Goal: Task Accomplishment & Management: Complete application form

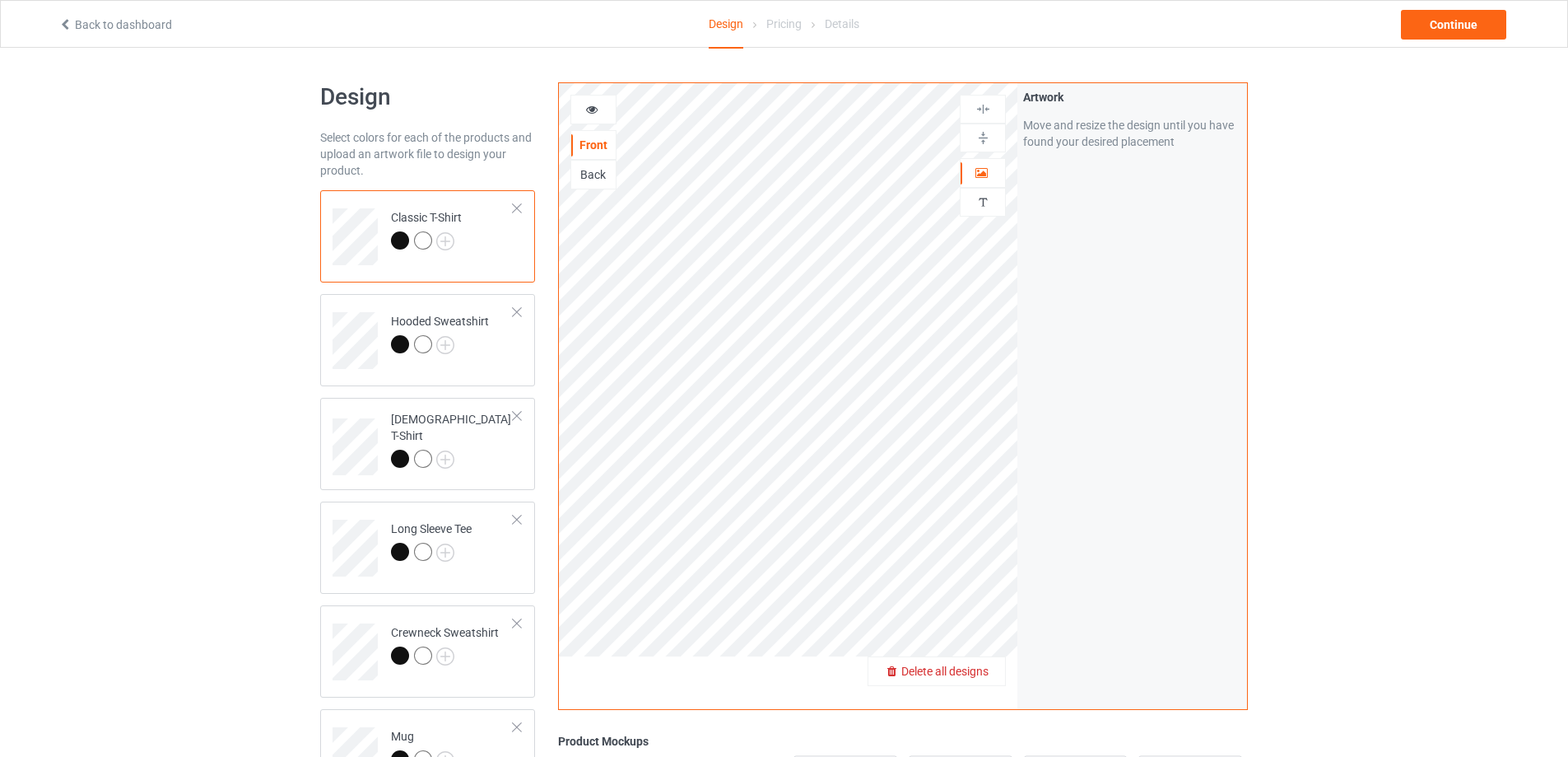
click at [971, 676] on span "Delete all designs" at bounding box center [945, 671] width 88 height 13
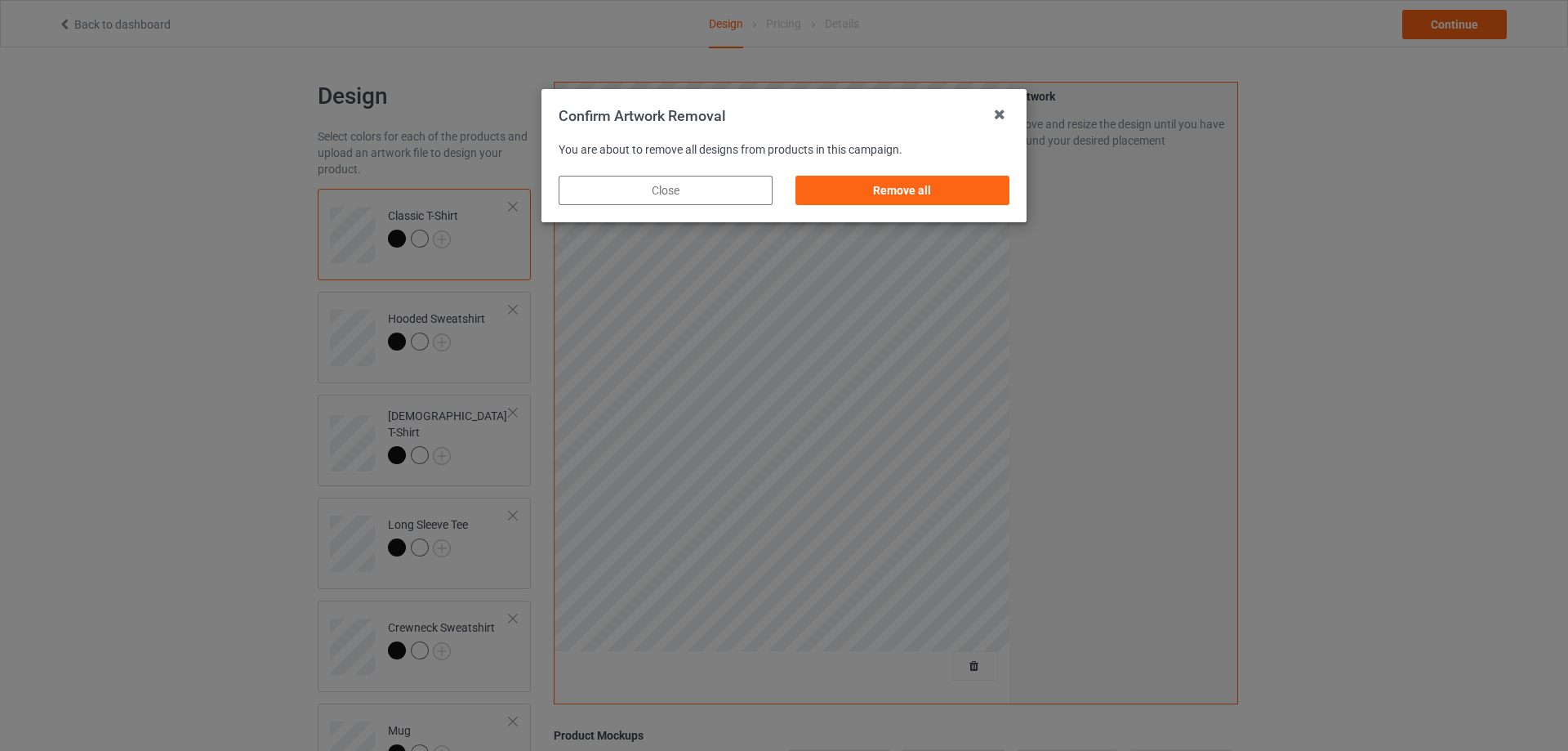
click at [865, 209] on div "Remove all" at bounding box center [902, 190] width 237 height 52
click at [885, 195] on div "Remove all" at bounding box center [902, 190] width 214 height 29
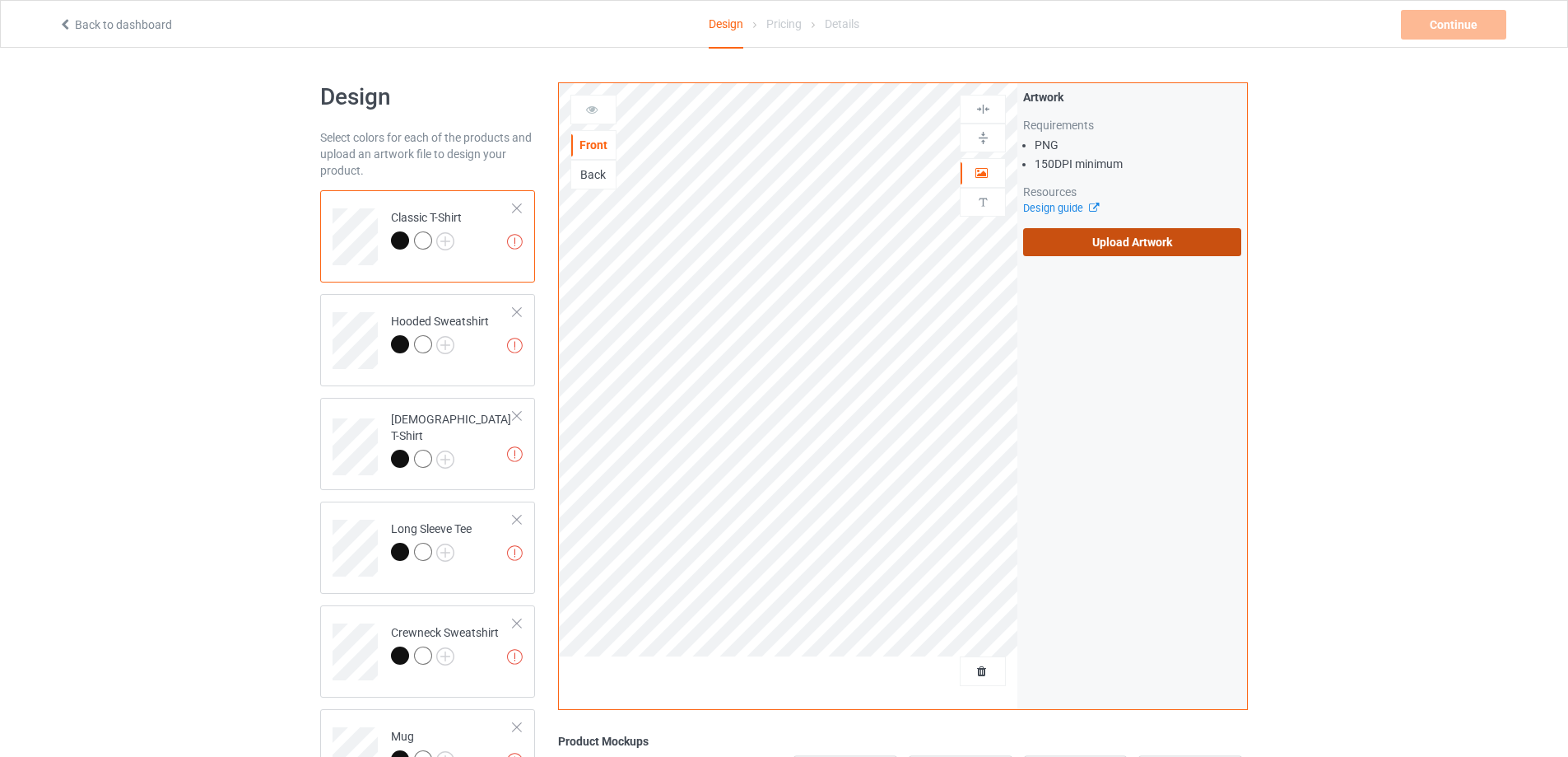
click at [1112, 234] on label "Upload Artwork" at bounding box center [1132, 242] width 218 height 28
click at [0, 0] on input "Upload Artwork" at bounding box center [0, 0] width 0 height 0
click at [1168, 238] on label "Upload Artwork" at bounding box center [1132, 242] width 218 height 28
click at [0, 0] on input "Upload Artwork" at bounding box center [0, 0] width 0 height 0
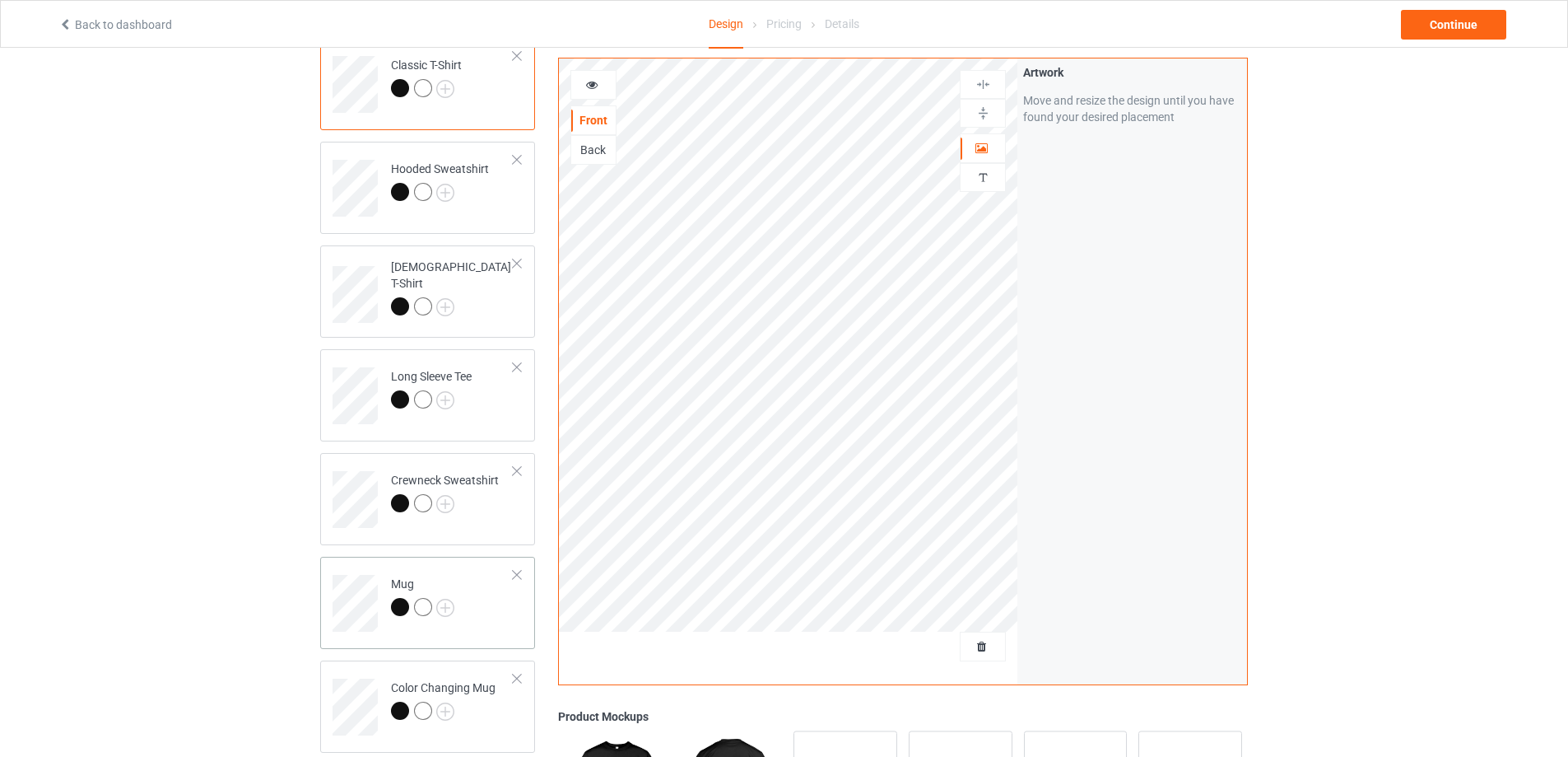
scroll to position [165, 0]
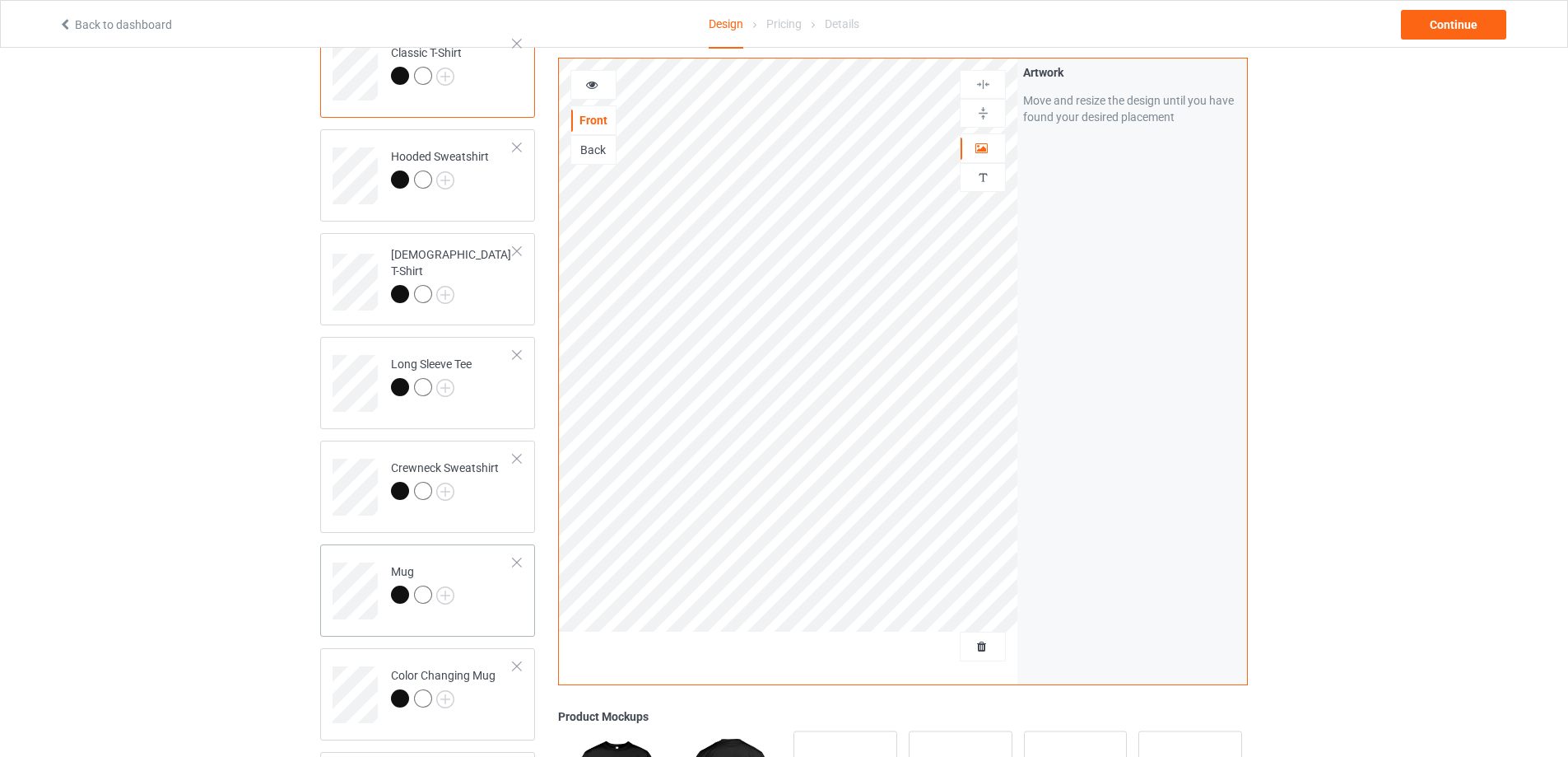
click at [503, 587] on td "Mug" at bounding box center [452, 585] width 140 height 68
click at [983, 120] on img at bounding box center [982, 113] width 15 height 15
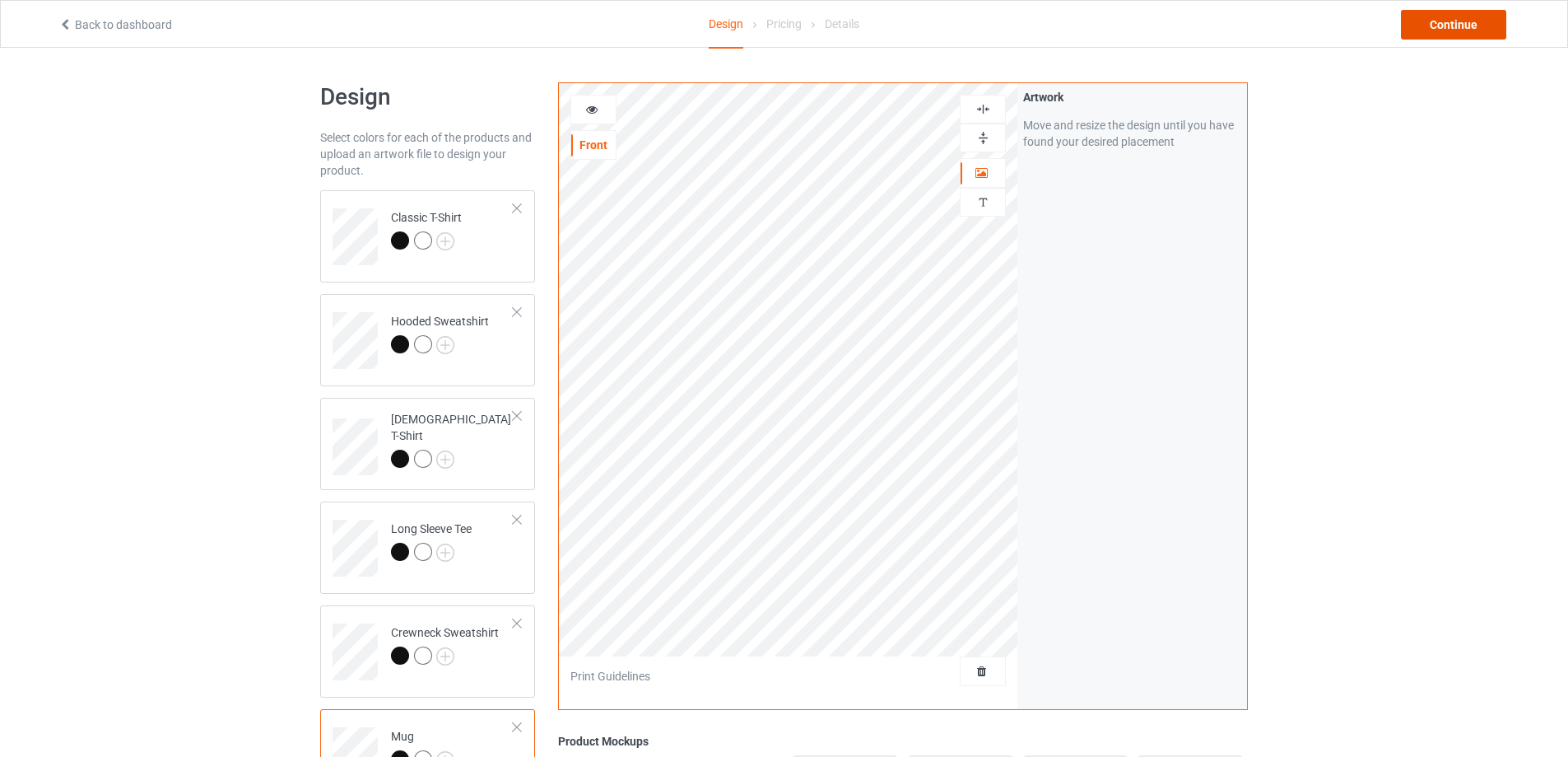
click at [1438, 22] on div "Continue" at bounding box center [1454, 24] width 106 height 30
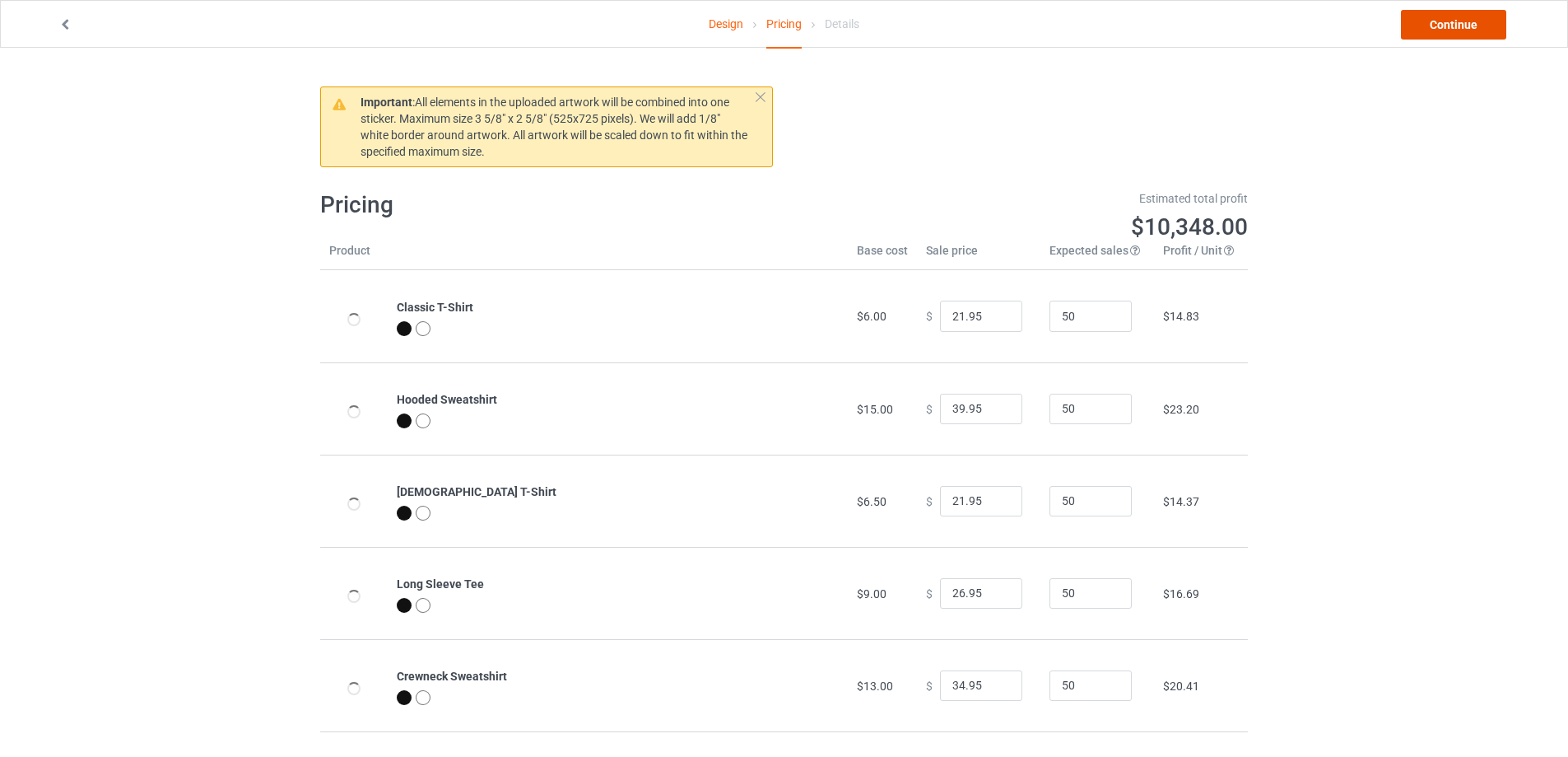
click at [1438, 22] on link "Continue" at bounding box center [1454, 24] width 106 height 30
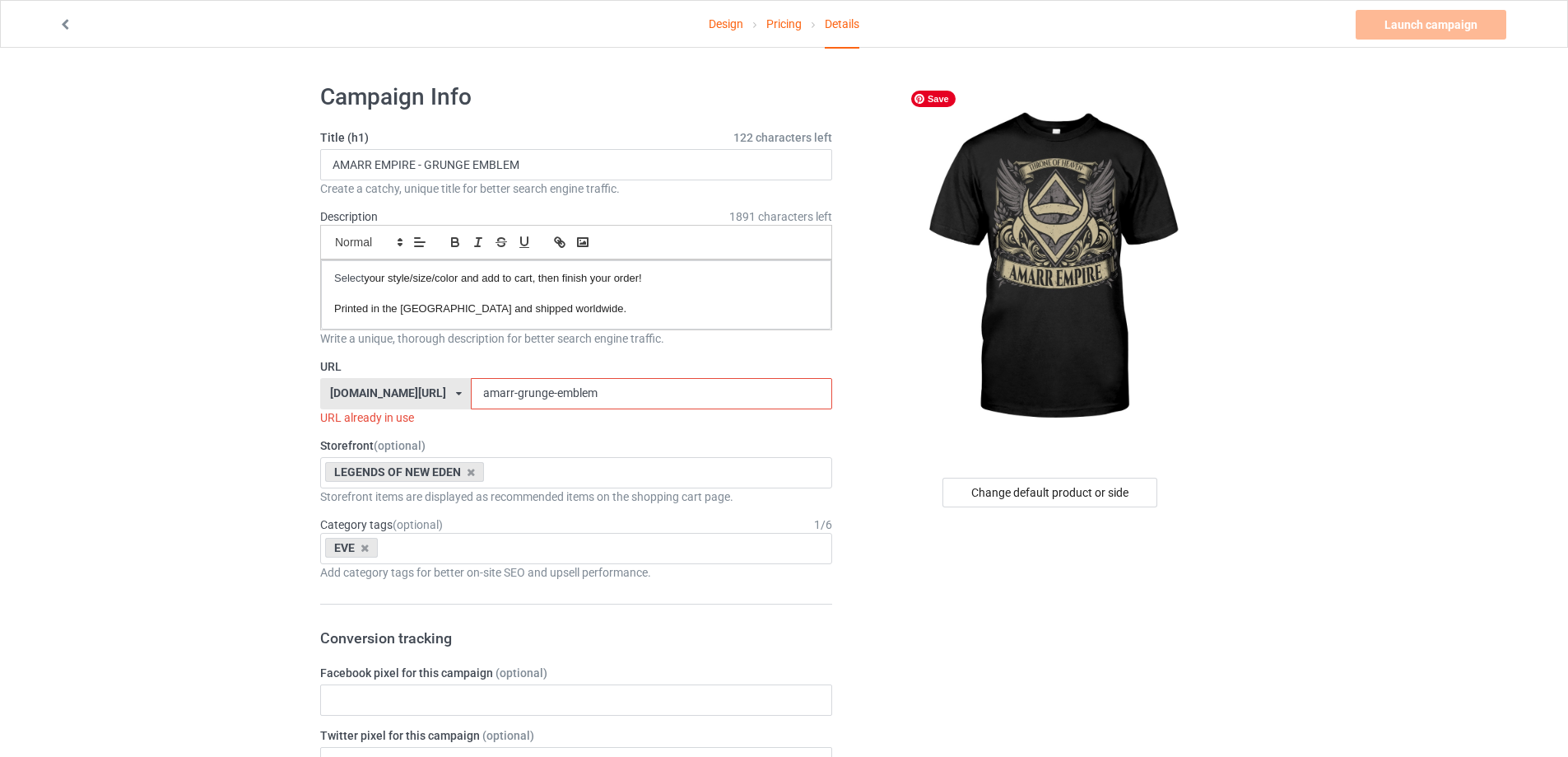
drag, startPoint x: 492, startPoint y: 391, endPoint x: 979, endPoint y: 381, distance: 487.1
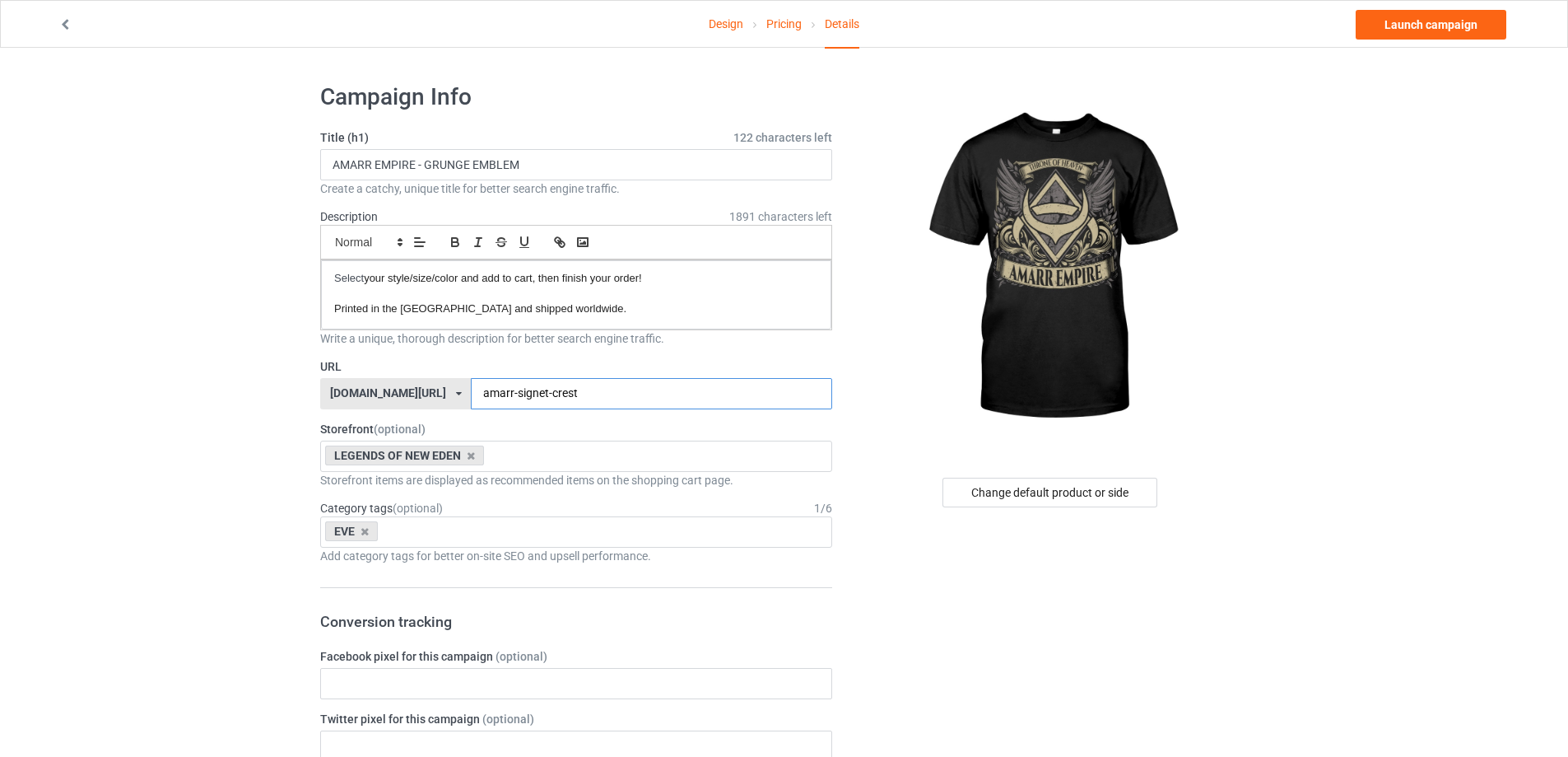
type input "amarr-signet-crest"
drag, startPoint x: 622, startPoint y: 172, endPoint x: 0, endPoint y: 200, distance: 622.6
paste input "SIGNET CREST"
type input "AMARR EMPIRE - SIGNET CREST"
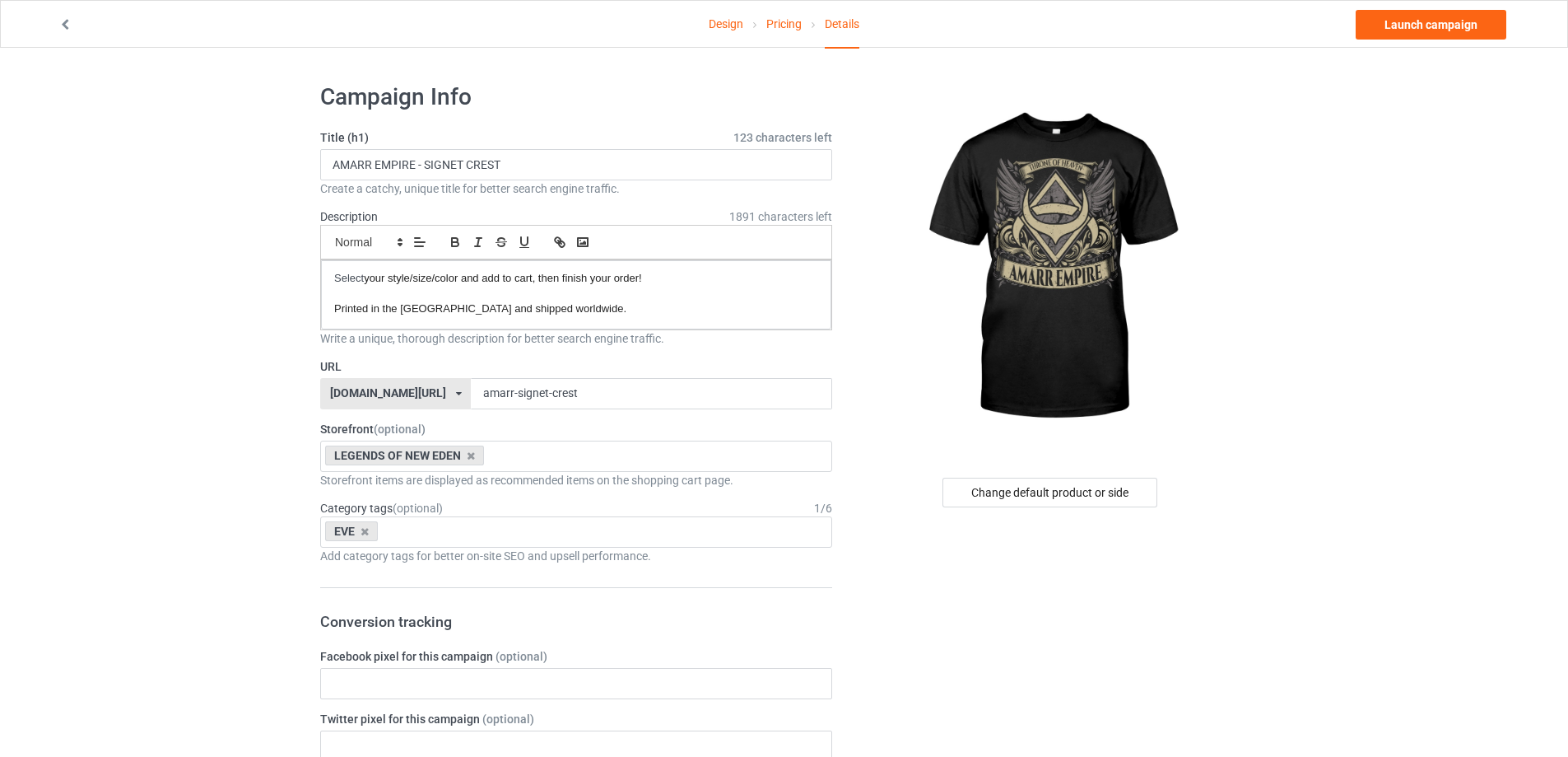
click at [1434, 26] on link "Launch campaign" at bounding box center [1430, 24] width 150 height 30
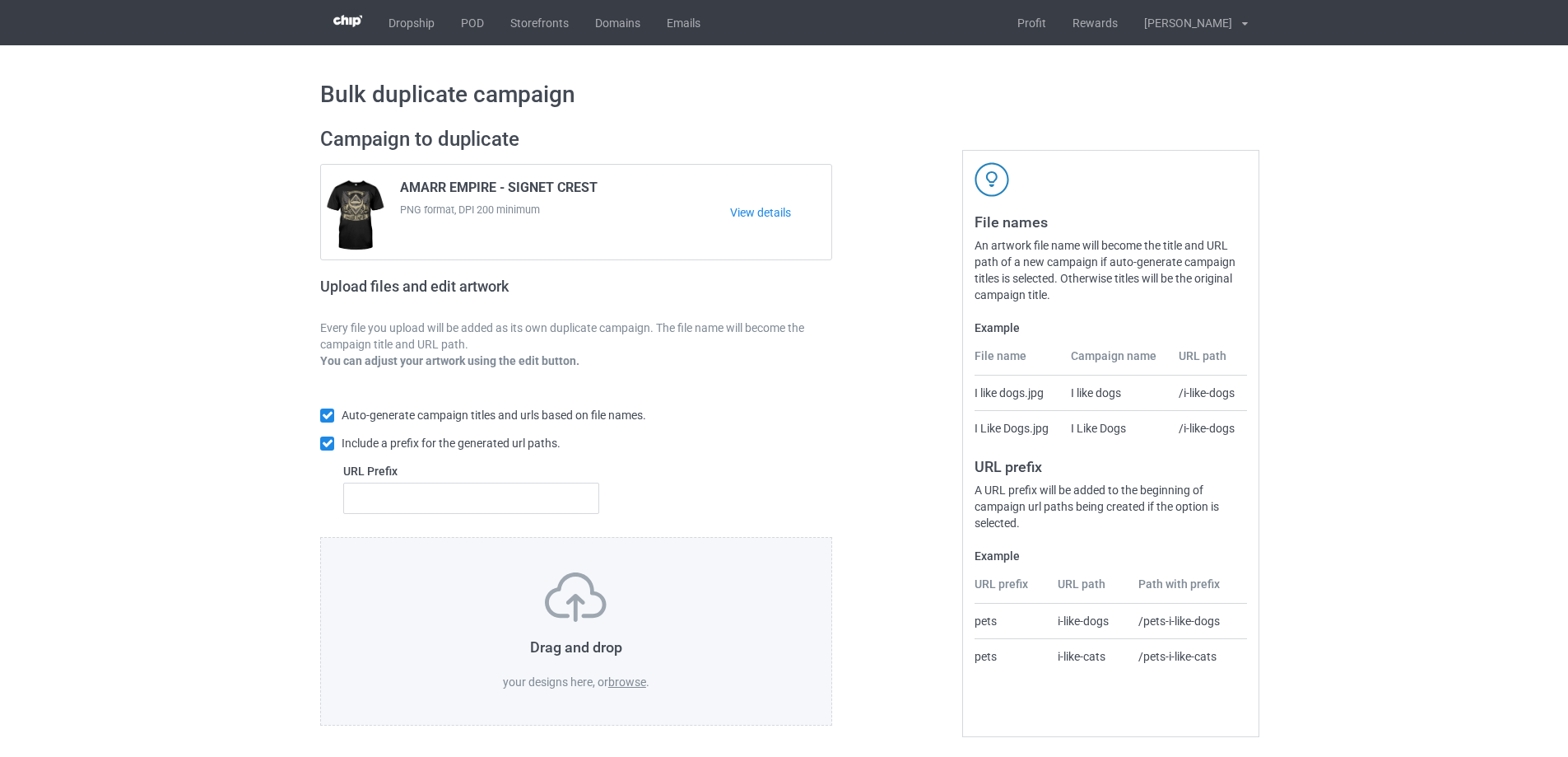
click at [623, 676] on label "browse" at bounding box center [627, 682] width 38 height 13
click at [0, 0] on input "browse" at bounding box center [0, 0] width 0 height 0
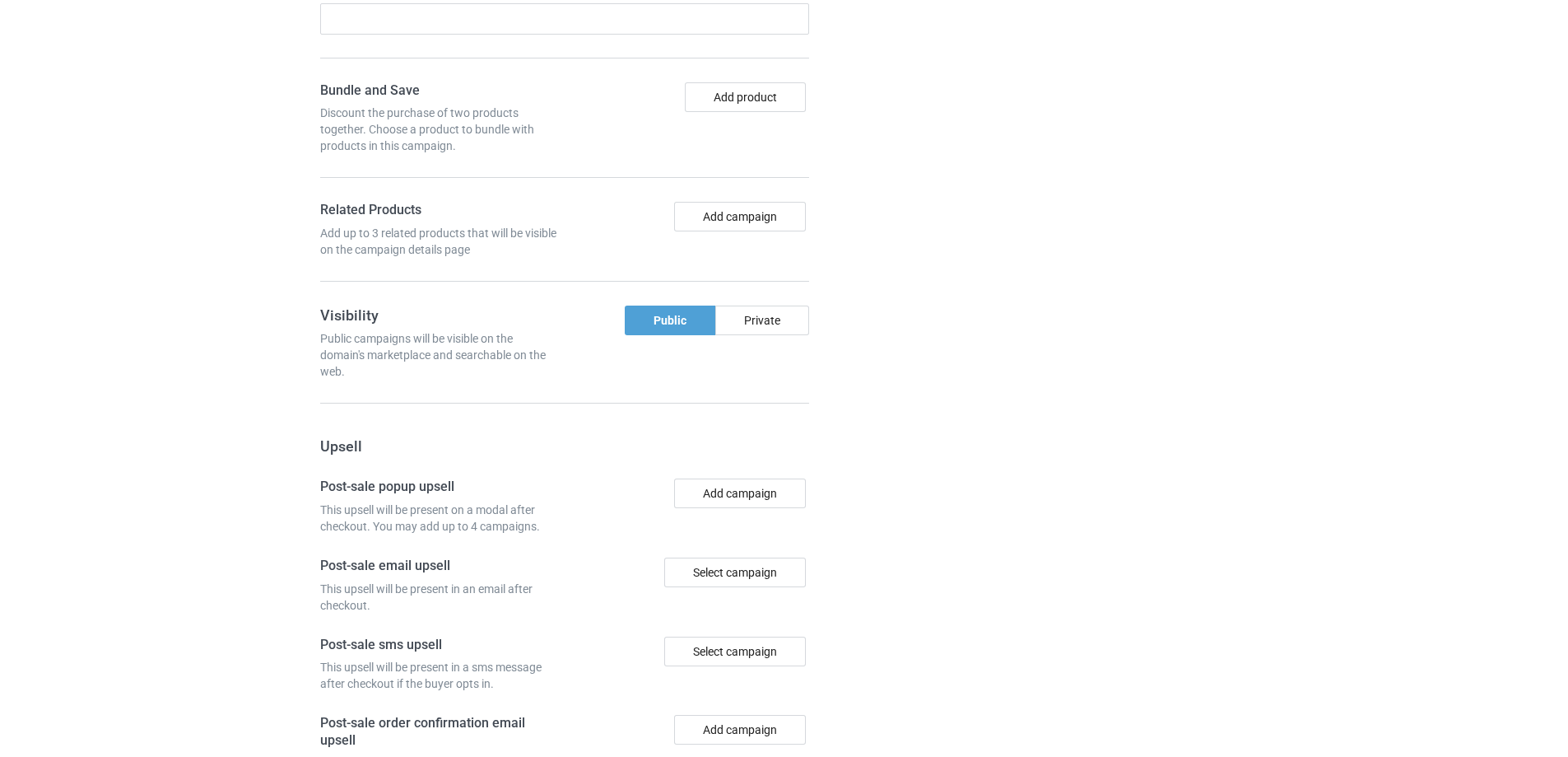
scroll to position [1525, 0]
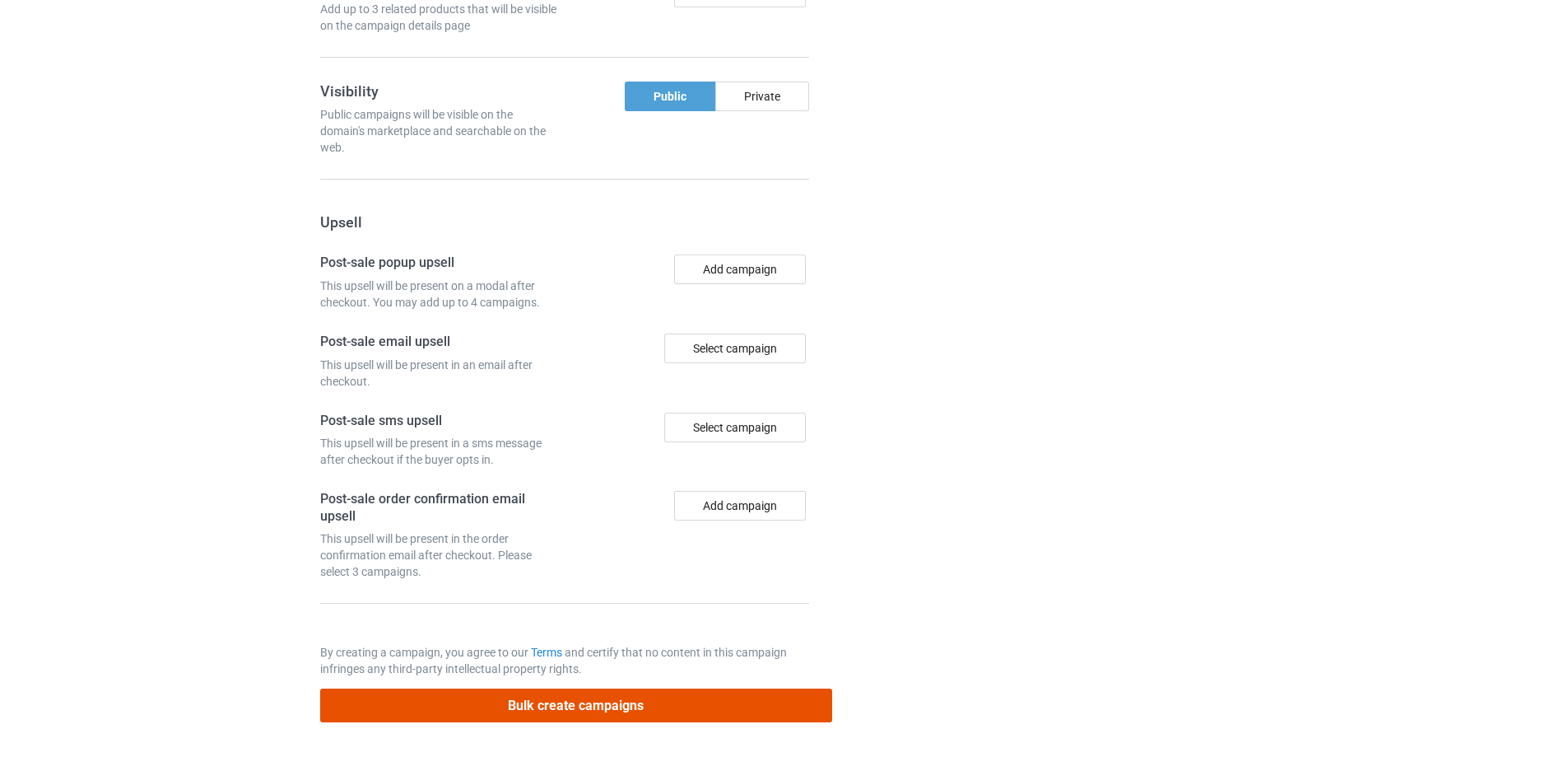
click at [521, 707] on button "Bulk create campaigns" at bounding box center [576, 705] width 512 height 34
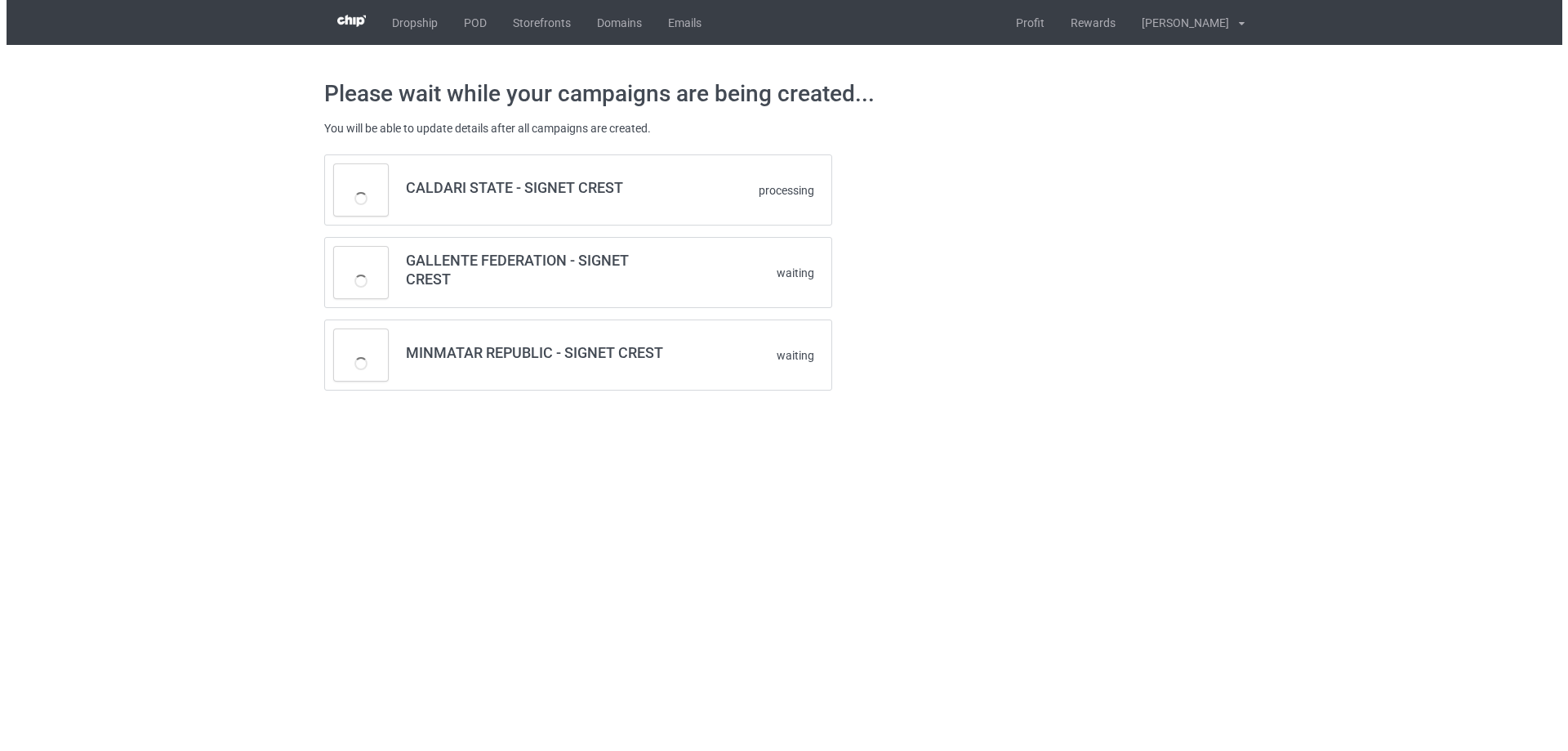
scroll to position [0, 0]
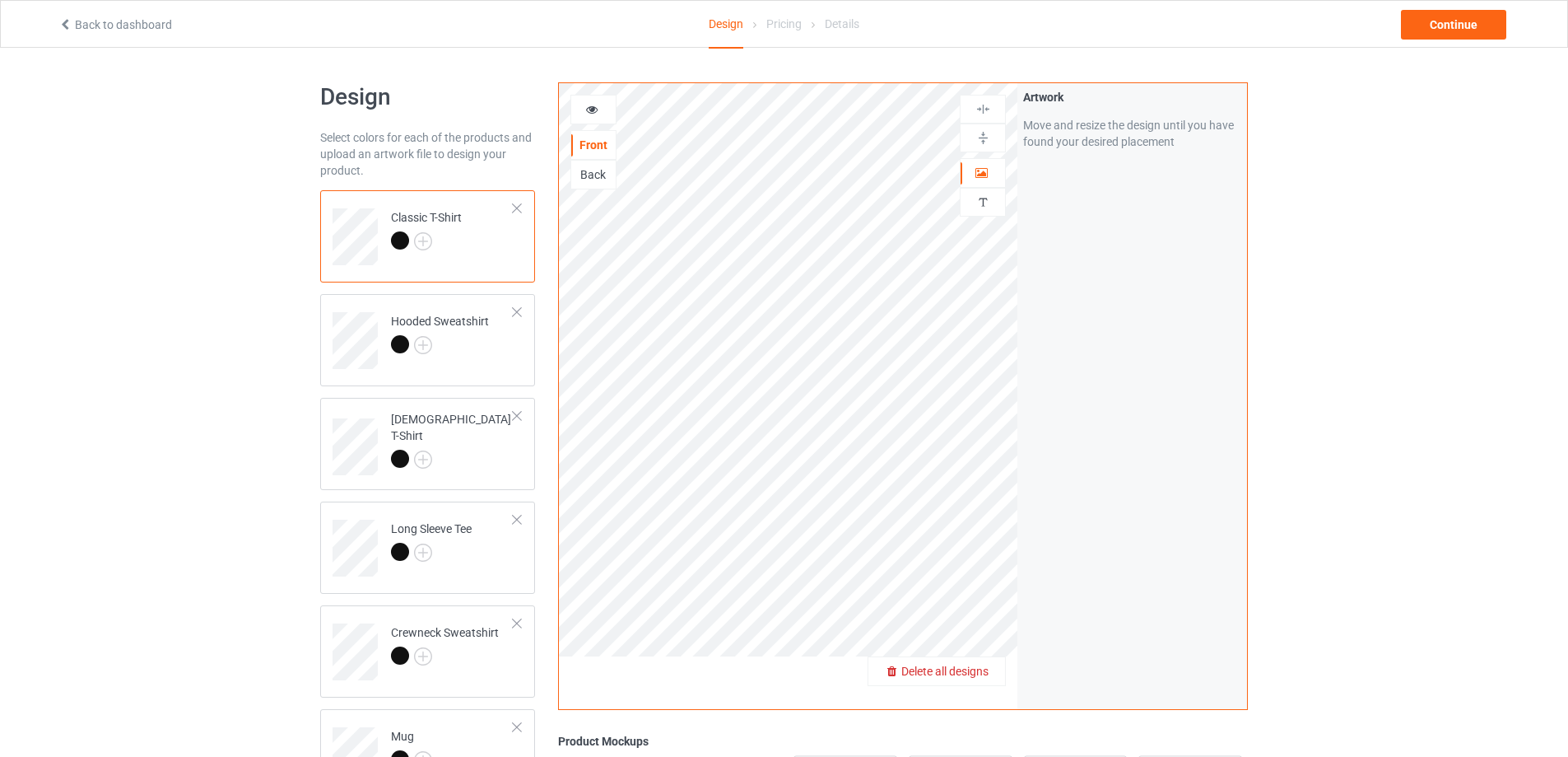
click at [970, 665] on span "Delete all designs" at bounding box center [945, 671] width 88 height 13
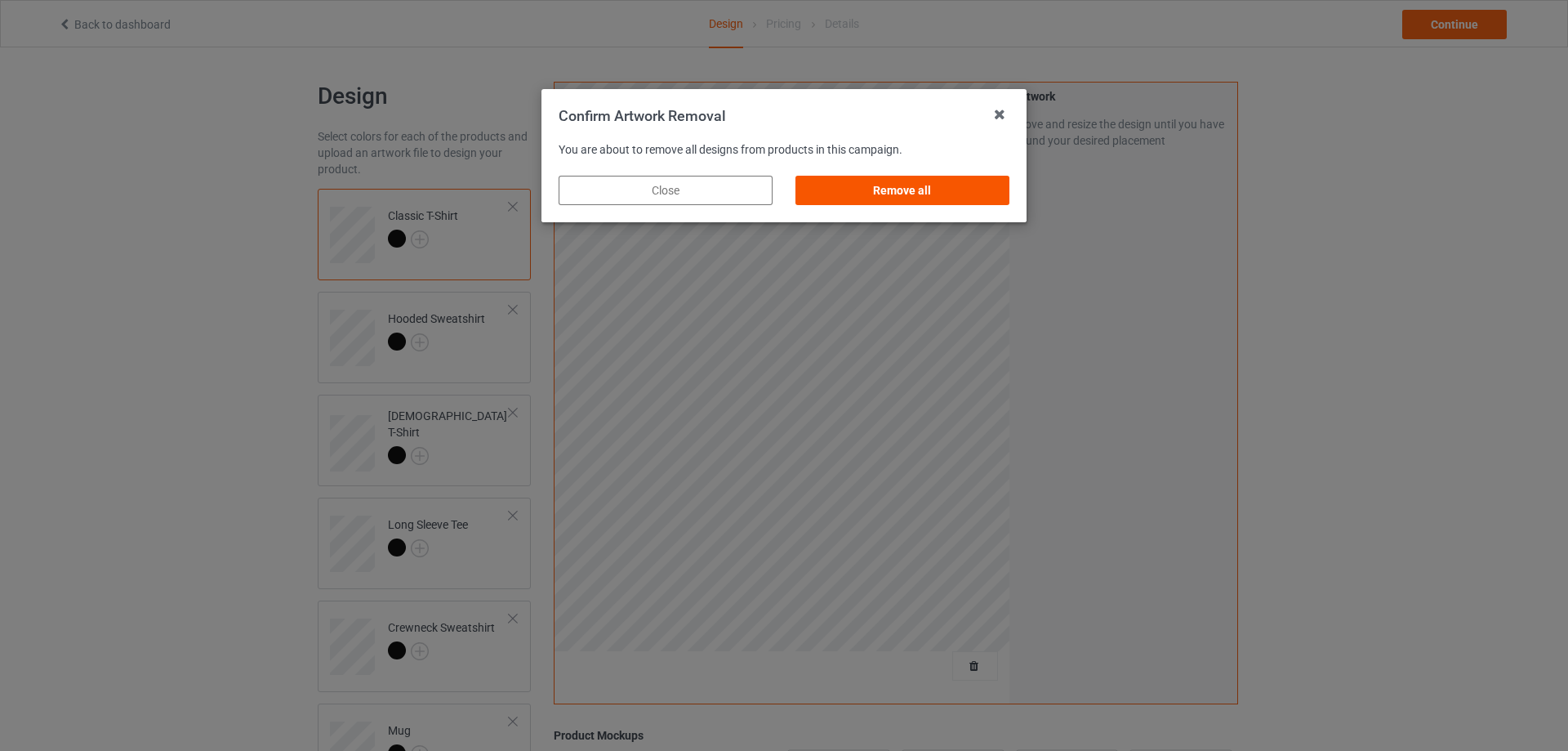
click at [946, 190] on div "Remove all" at bounding box center [902, 190] width 214 height 29
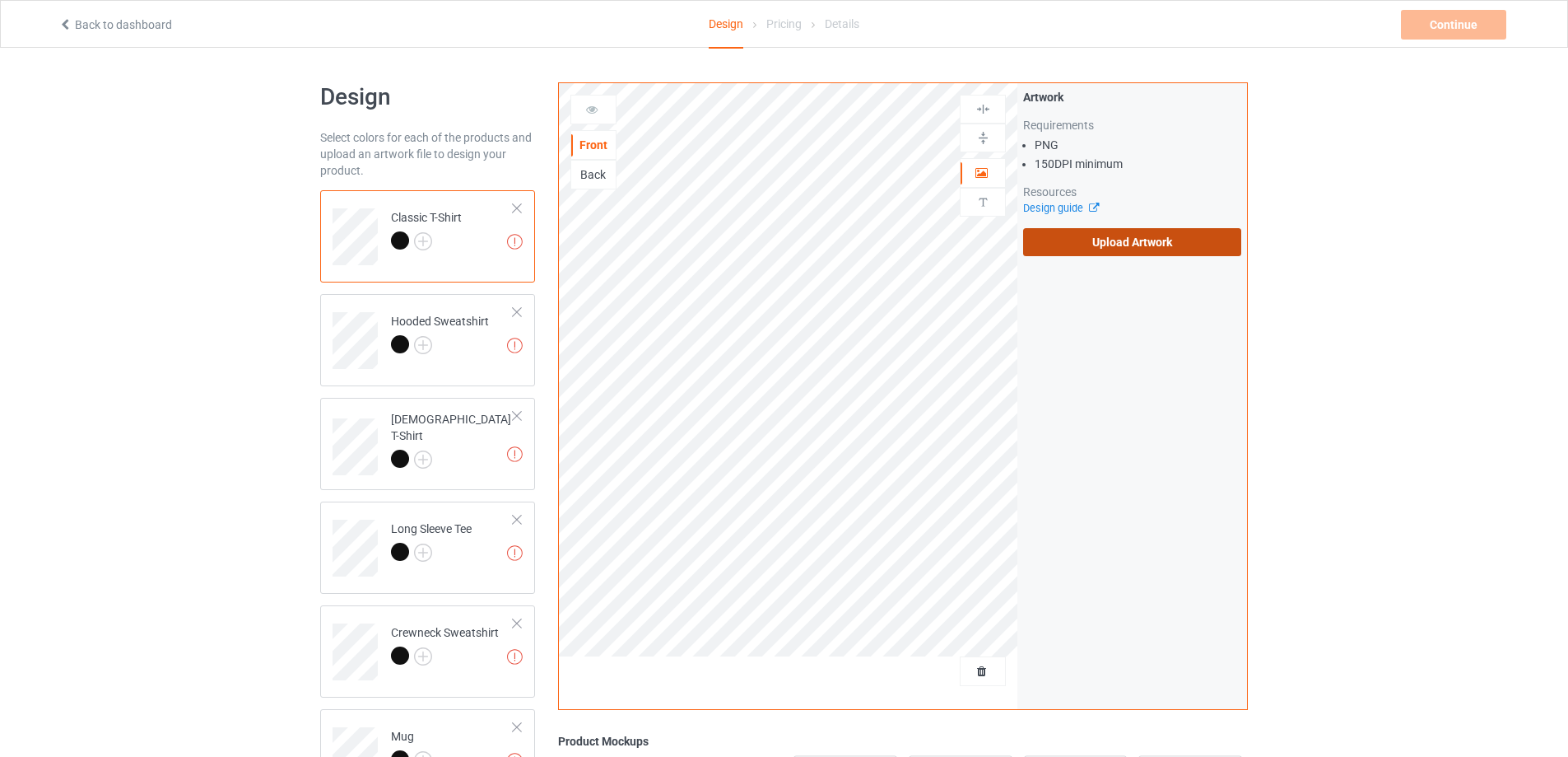
click at [1156, 242] on label "Upload Artwork" at bounding box center [1132, 242] width 218 height 28
click at [0, 0] on input "Upload Artwork" at bounding box center [0, 0] width 0 height 0
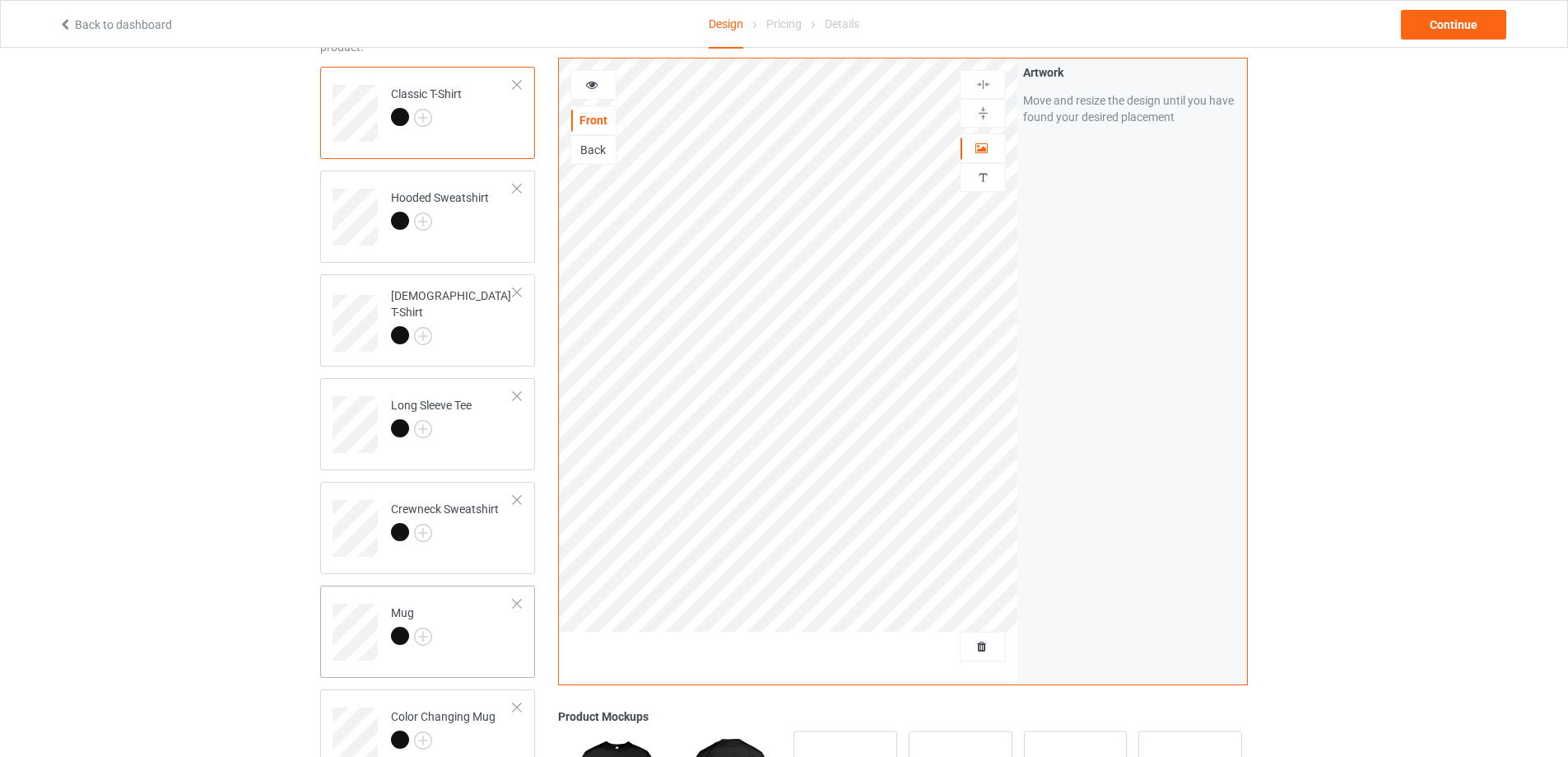
scroll to position [165, 0]
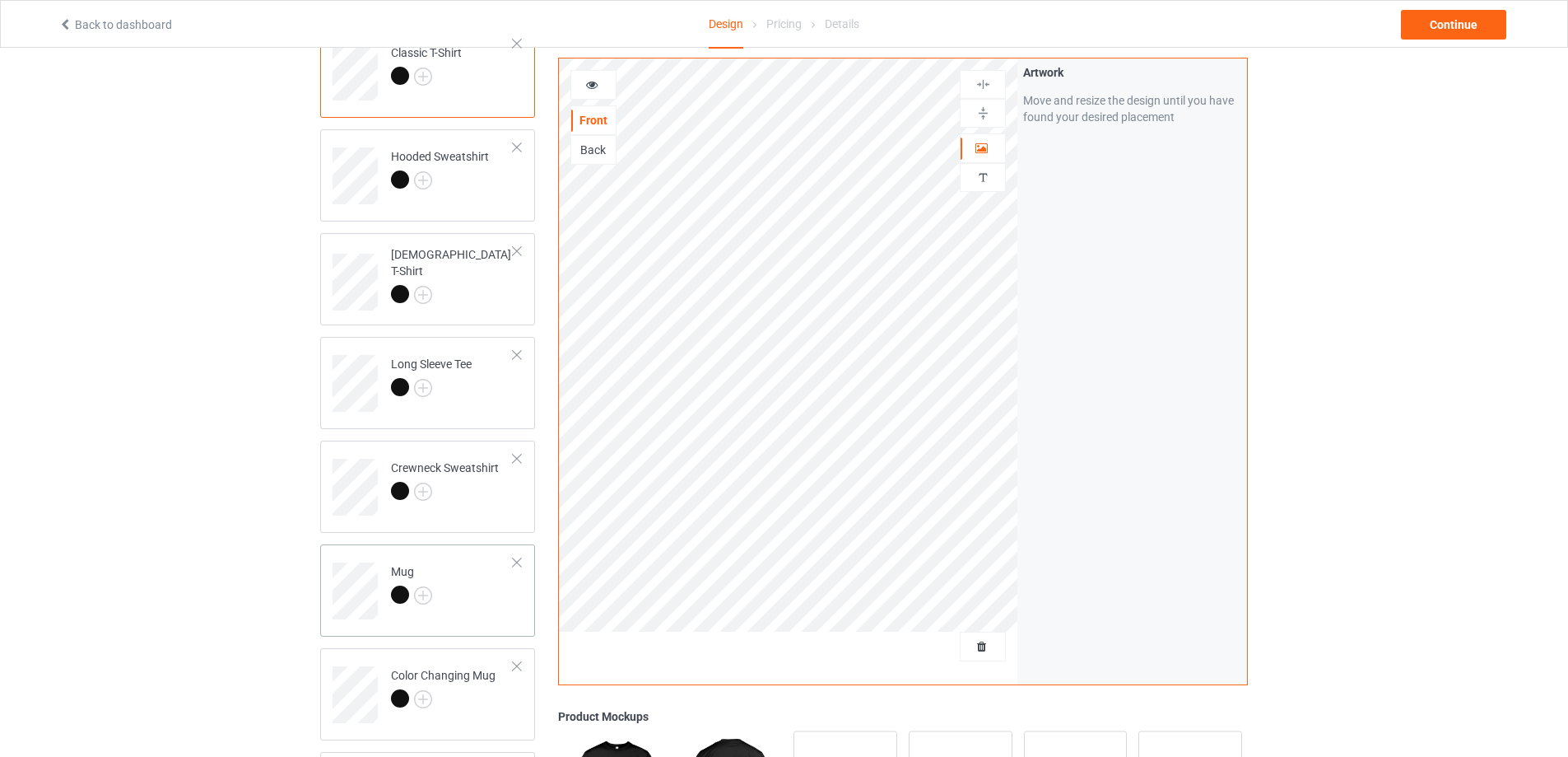
click at [477, 577] on td "Mug" at bounding box center [452, 585] width 140 height 68
click at [986, 115] on img at bounding box center [982, 113] width 15 height 15
click at [1420, 30] on div "Continue" at bounding box center [1454, 24] width 106 height 30
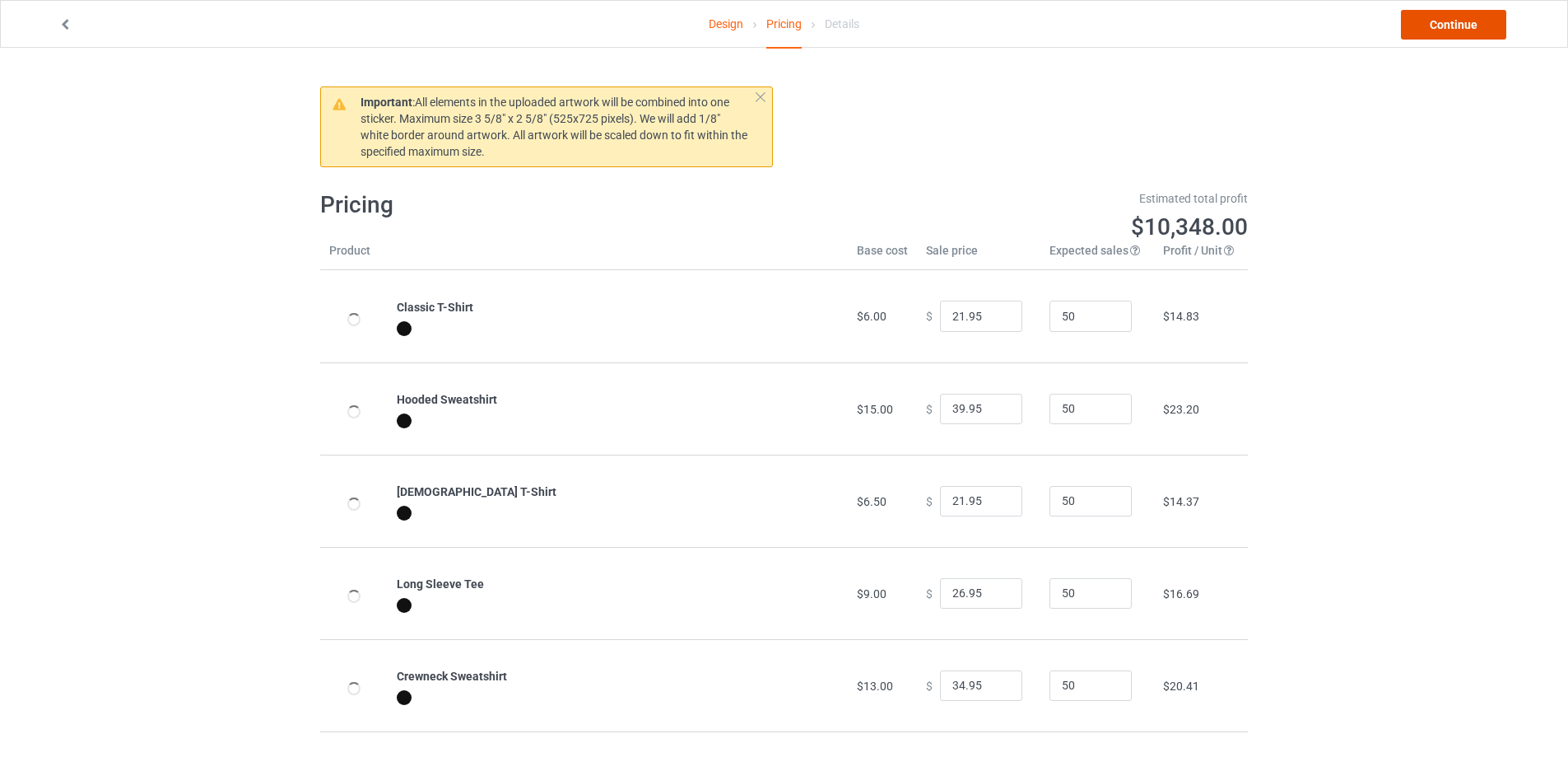
click at [1420, 30] on link "Continue" at bounding box center [1454, 24] width 106 height 30
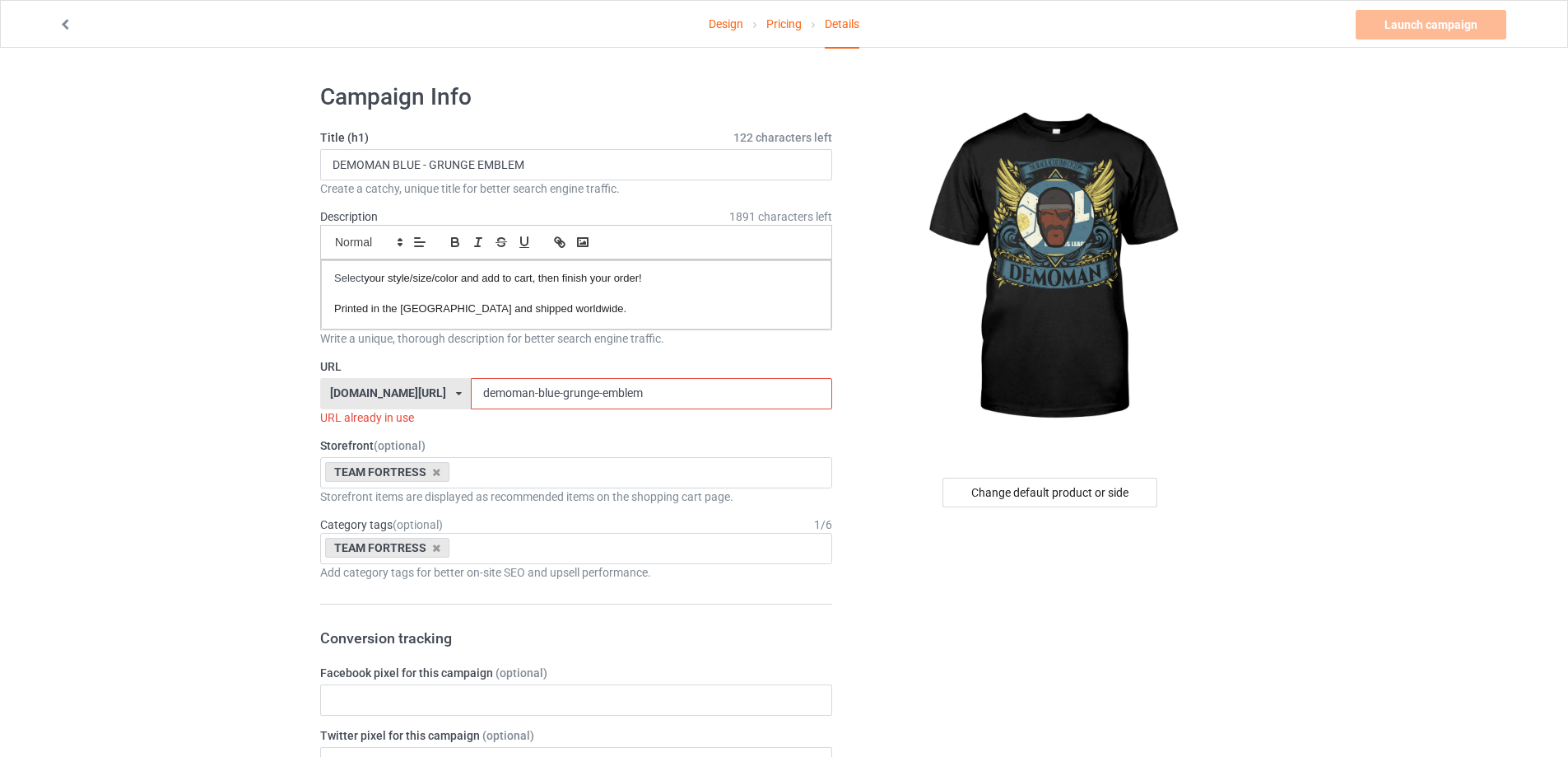
drag, startPoint x: 538, startPoint y: 396, endPoint x: 747, endPoint y: 406, distance: 209.2
click at [747, 406] on input "demoman-blue-grunge-emblem" at bounding box center [650, 393] width 360 height 31
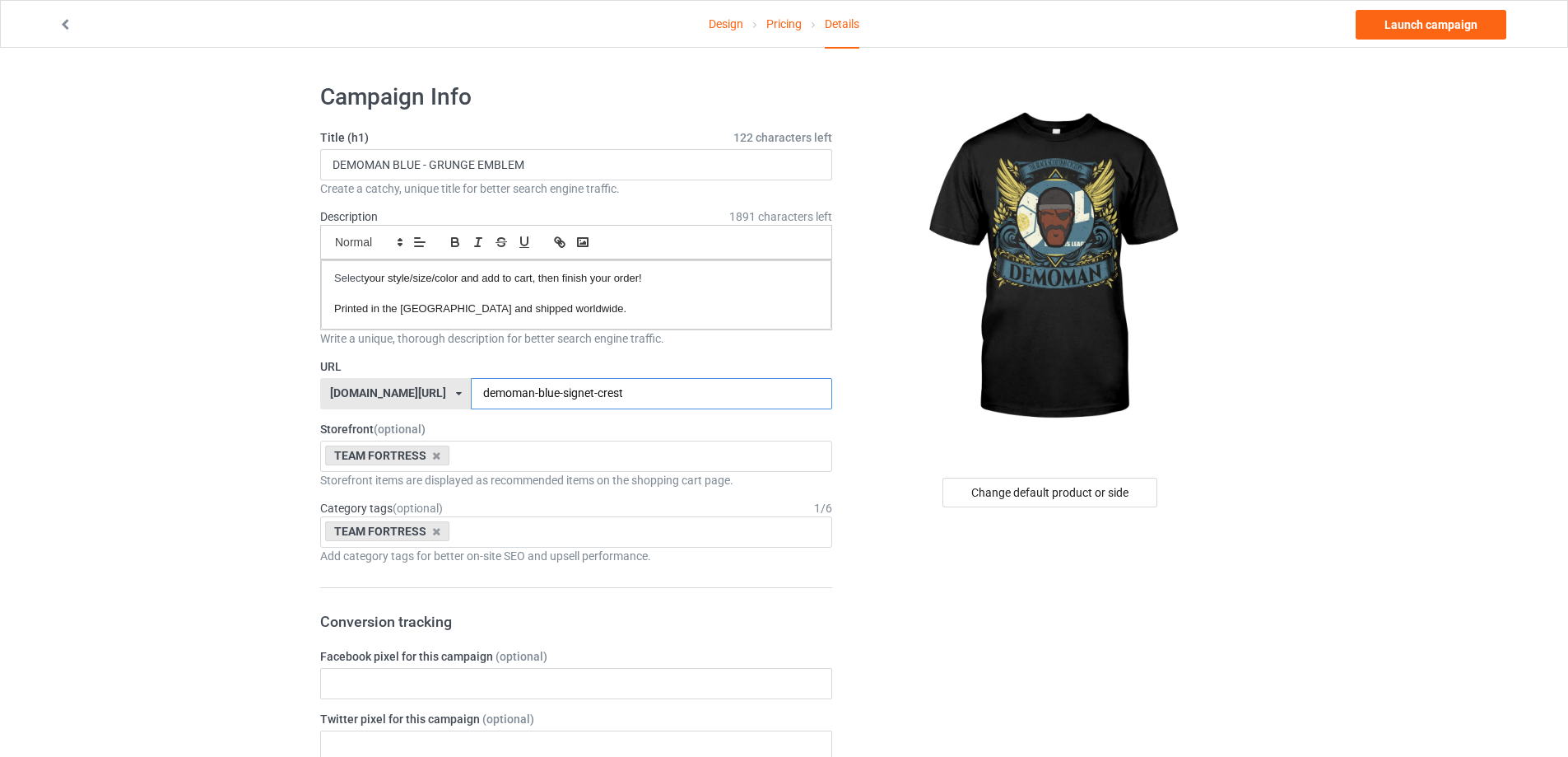
type input "demoman-blue-signet-crest"
drag, startPoint x: 586, startPoint y: 169, endPoint x: 0, endPoint y: 187, distance: 586.3
paste input "SIGNET CREST"
type input "DEMOMAN BLUE - SIGNET CREST"
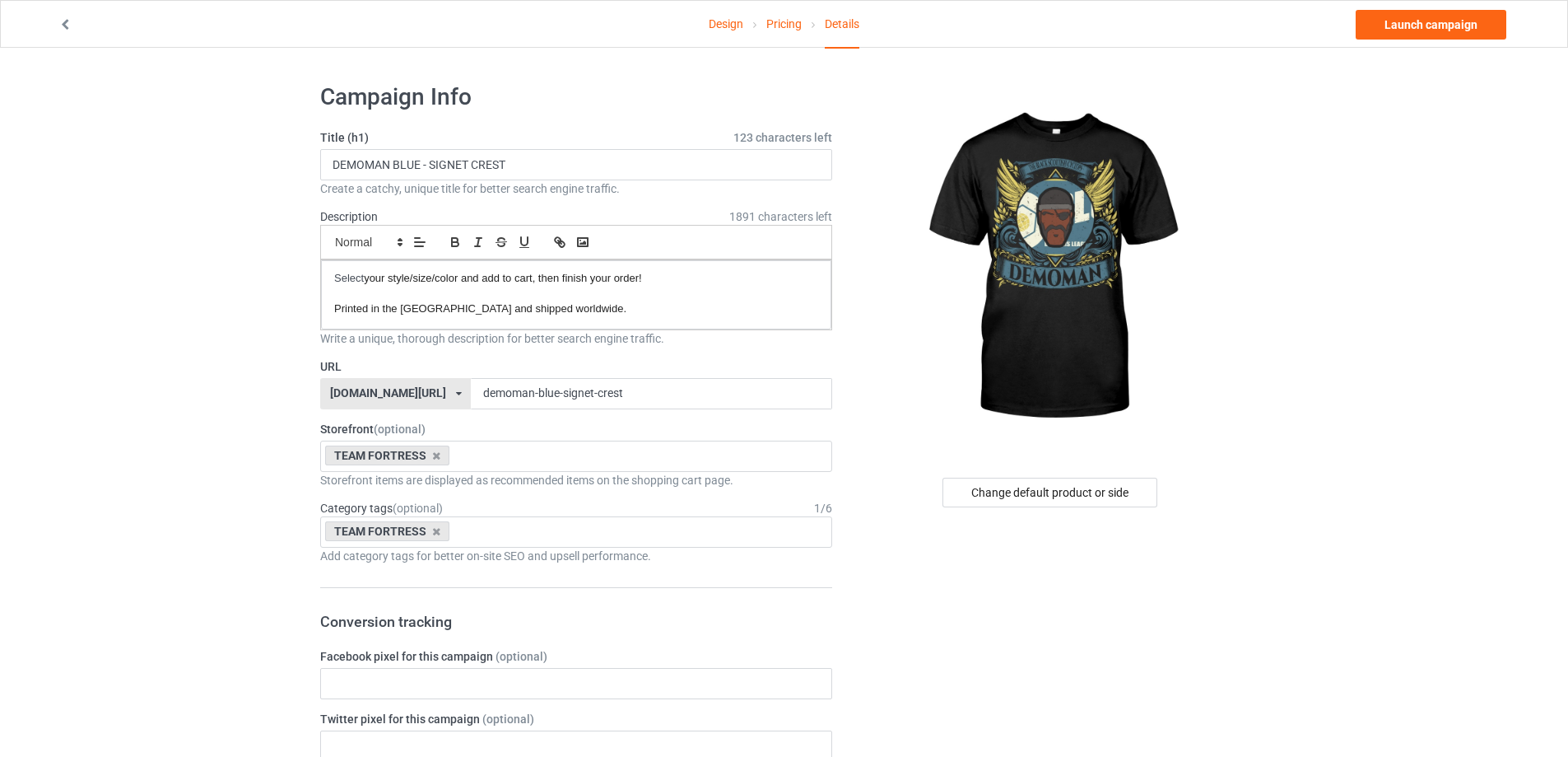
click at [1414, 30] on link "Launch campaign" at bounding box center [1430, 24] width 150 height 30
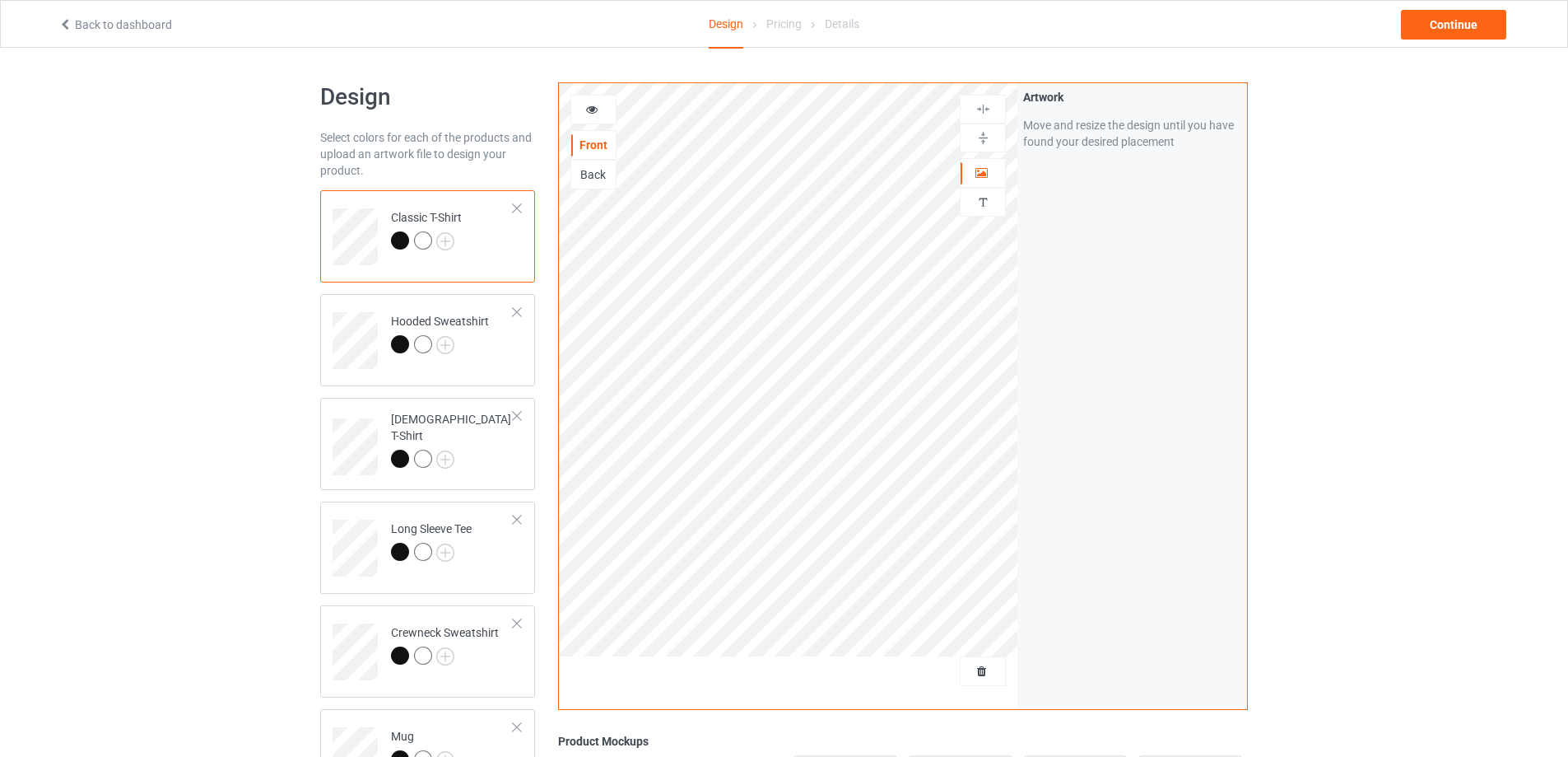
click at [950, 658] on div at bounding box center [788, 676] width 459 height 41
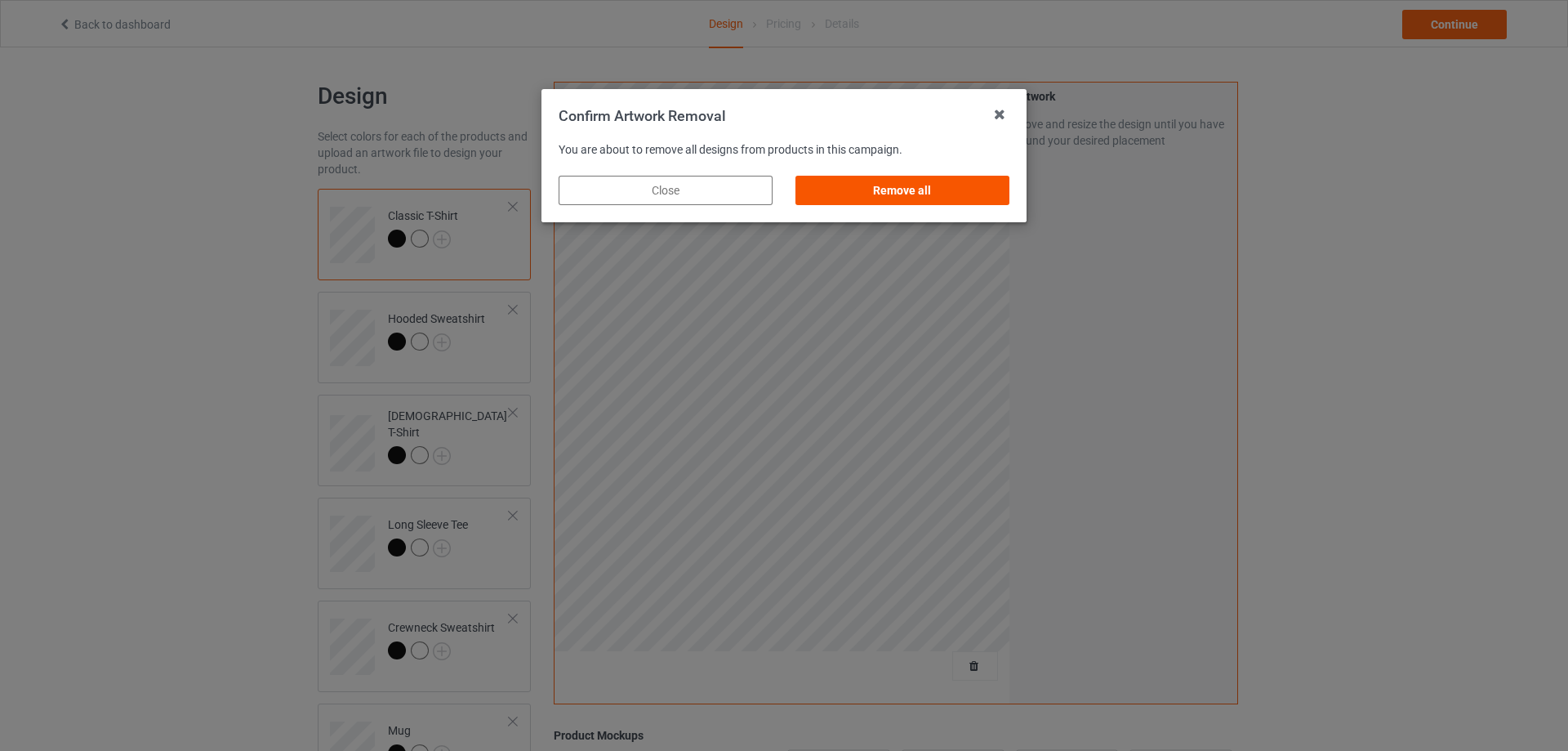
click at [922, 177] on div "Remove all" at bounding box center [902, 190] width 214 height 29
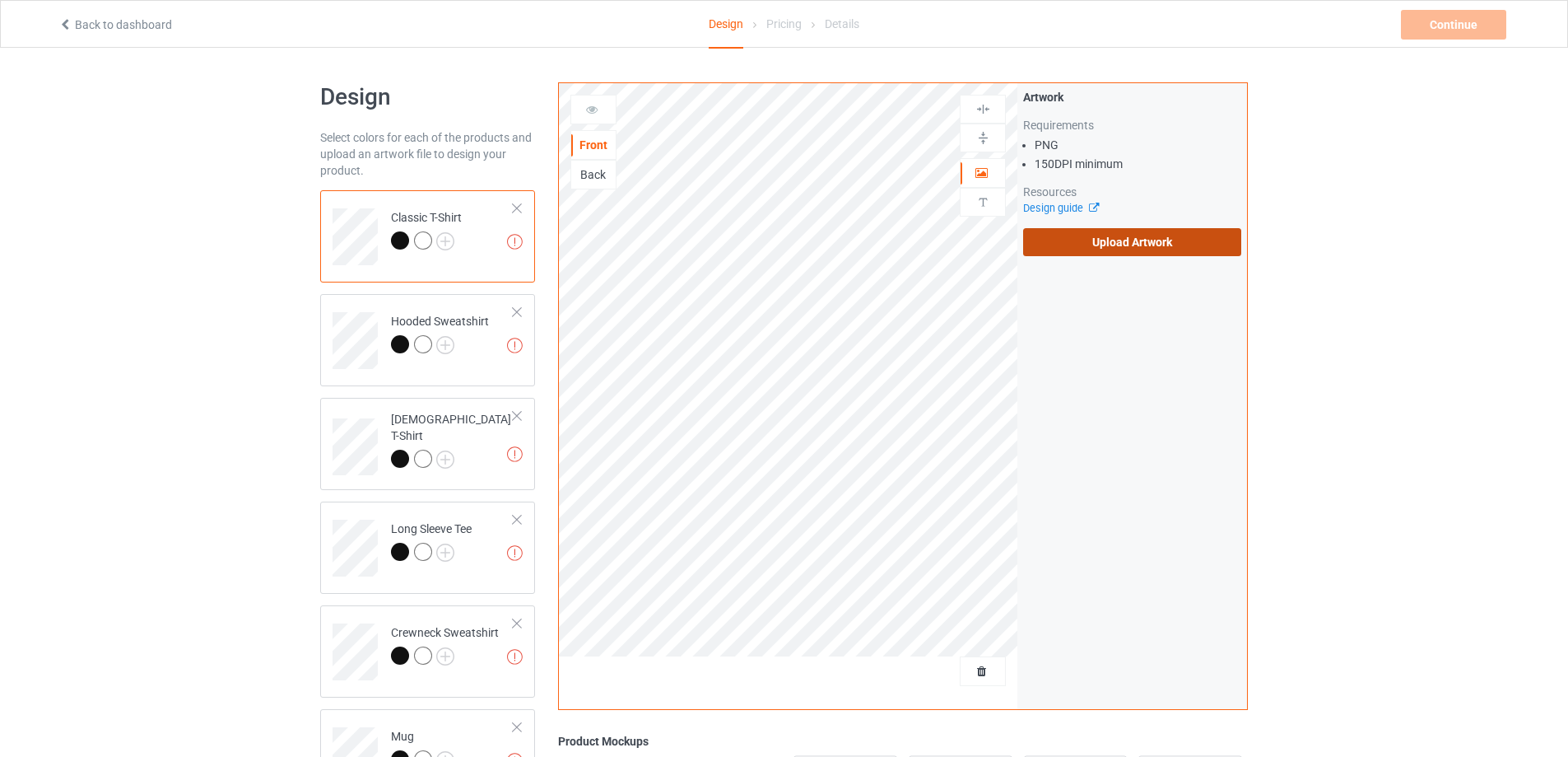
click at [1131, 244] on label "Upload Artwork" at bounding box center [1132, 242] width 218 height 28
click at [0, 0] on input "Upload Artwork" at bounding box center [0, 0] width 0 height 0
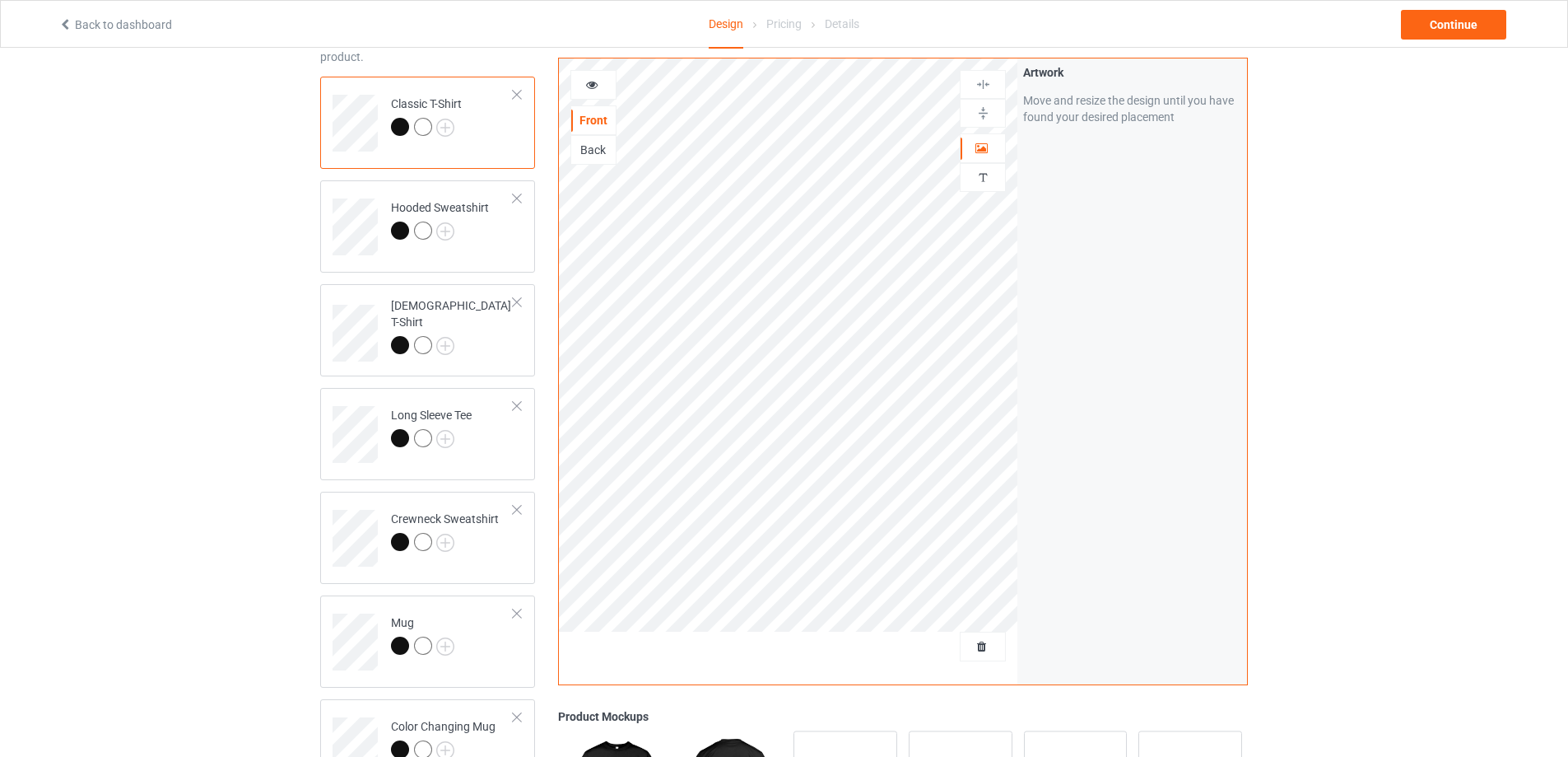
scroll to position [165, 0]
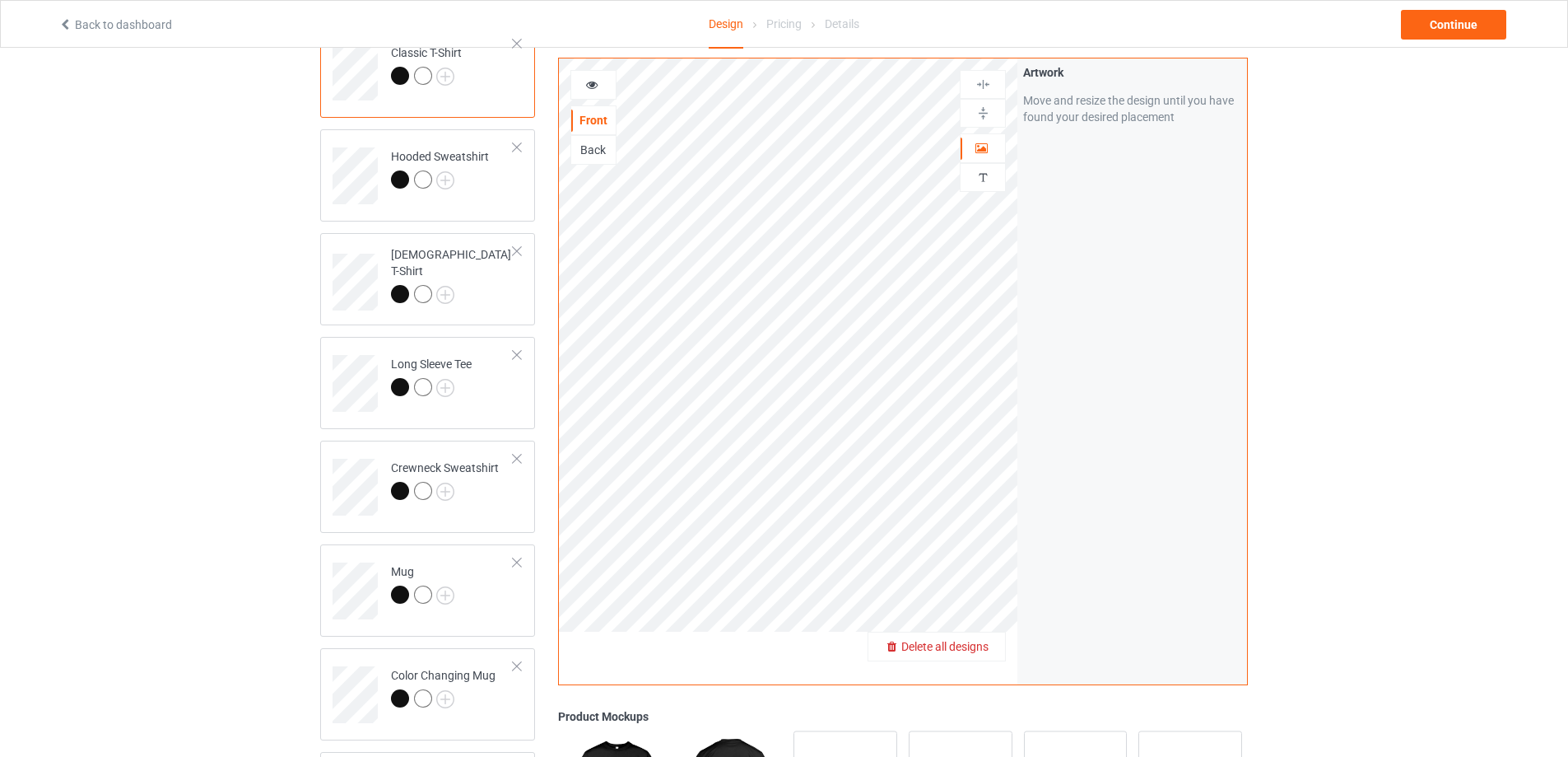
drag, startPoint x: 981, startPoint y: 636, endPoint x: 976, endPoint y: 645, distance: 10.3
click at [976, 645] on span "Delete all designs" at bounding box center [945, 646] width 88 height 13
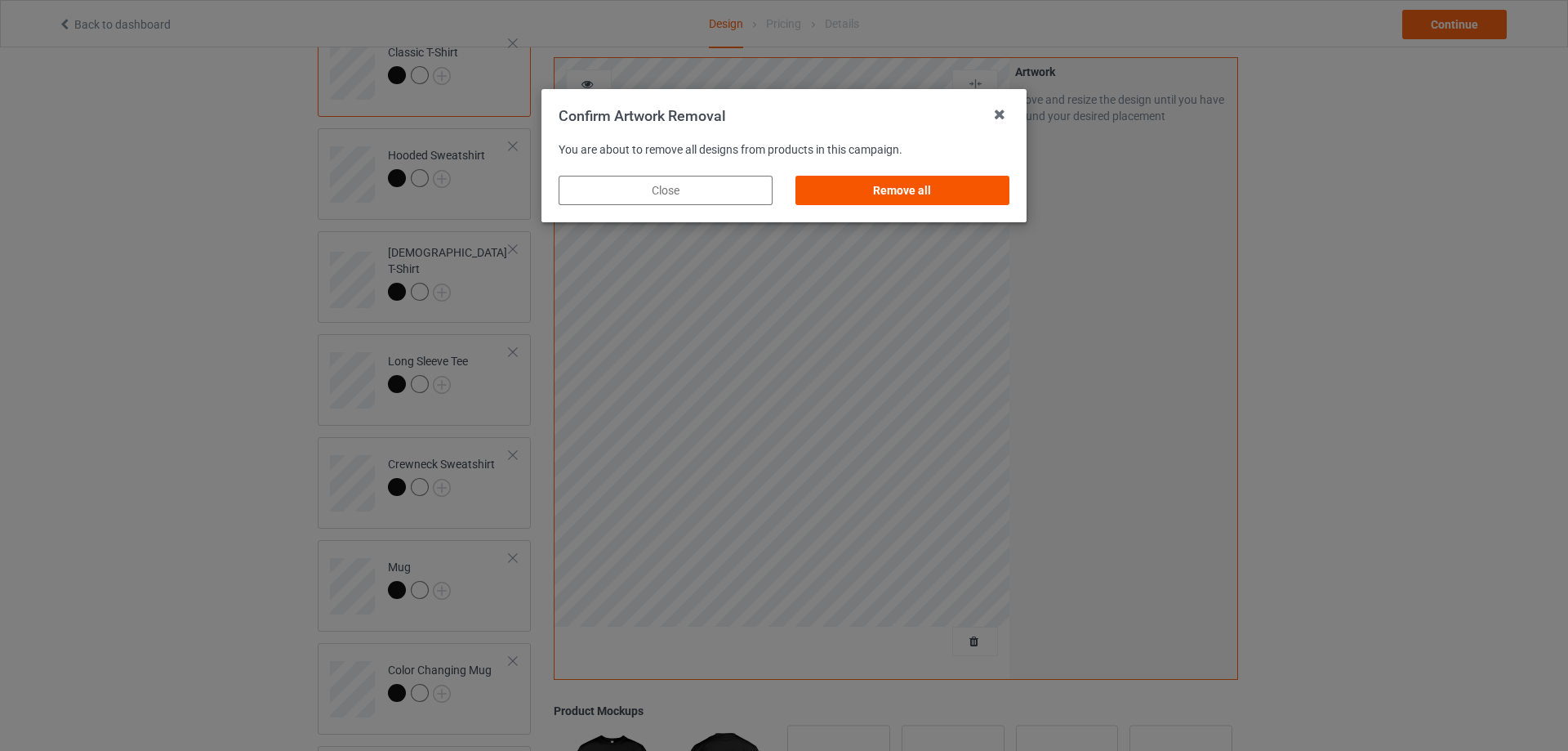
click at [928, 185] on div "Remove all" at bounding box center [902, 190] width 214 height 29
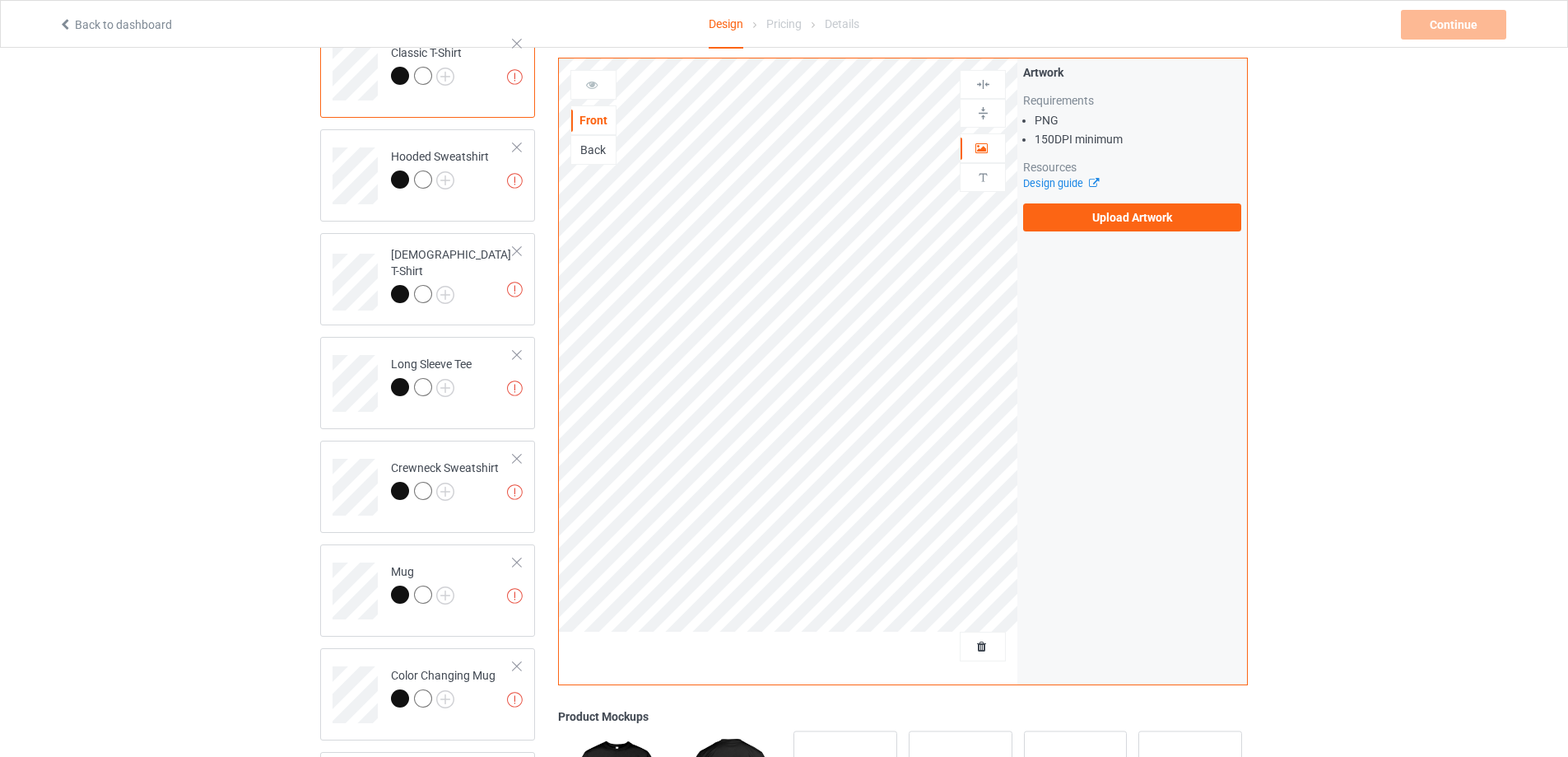
click at [1123, 234] on div "Artwork Requirements PNG 150 DPI minimum Resources Design guide Upload Artwork" at bounding box center [1132, 148] width 230 height 179
click at [1121, 224] on label "Upload Artwork" at bounding box center [1132, 217] width 218 height 28
click at [0, 0] on input "Upload Artwork" at bounding box center [0, 0] width 0 height 0
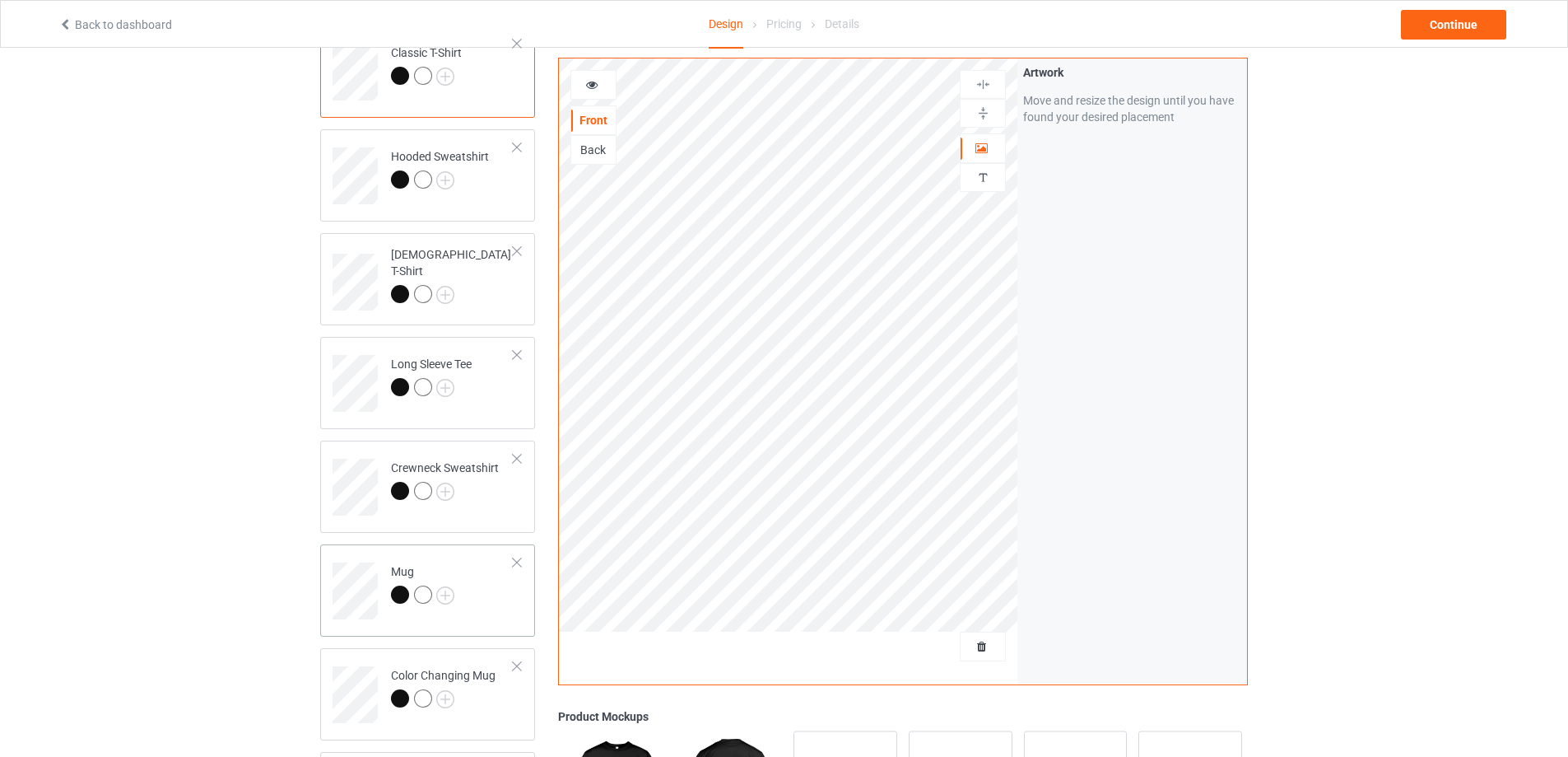
click at [478, 612] on td "Mug" at bounding box center [452, 585] width 140 height 68
click at [988, 108] on img at bounding box center [982, 113] width 15 height 15
click at [1428, 26] on div "Continue" at bounding box center [1454, 24] width 106 height 30
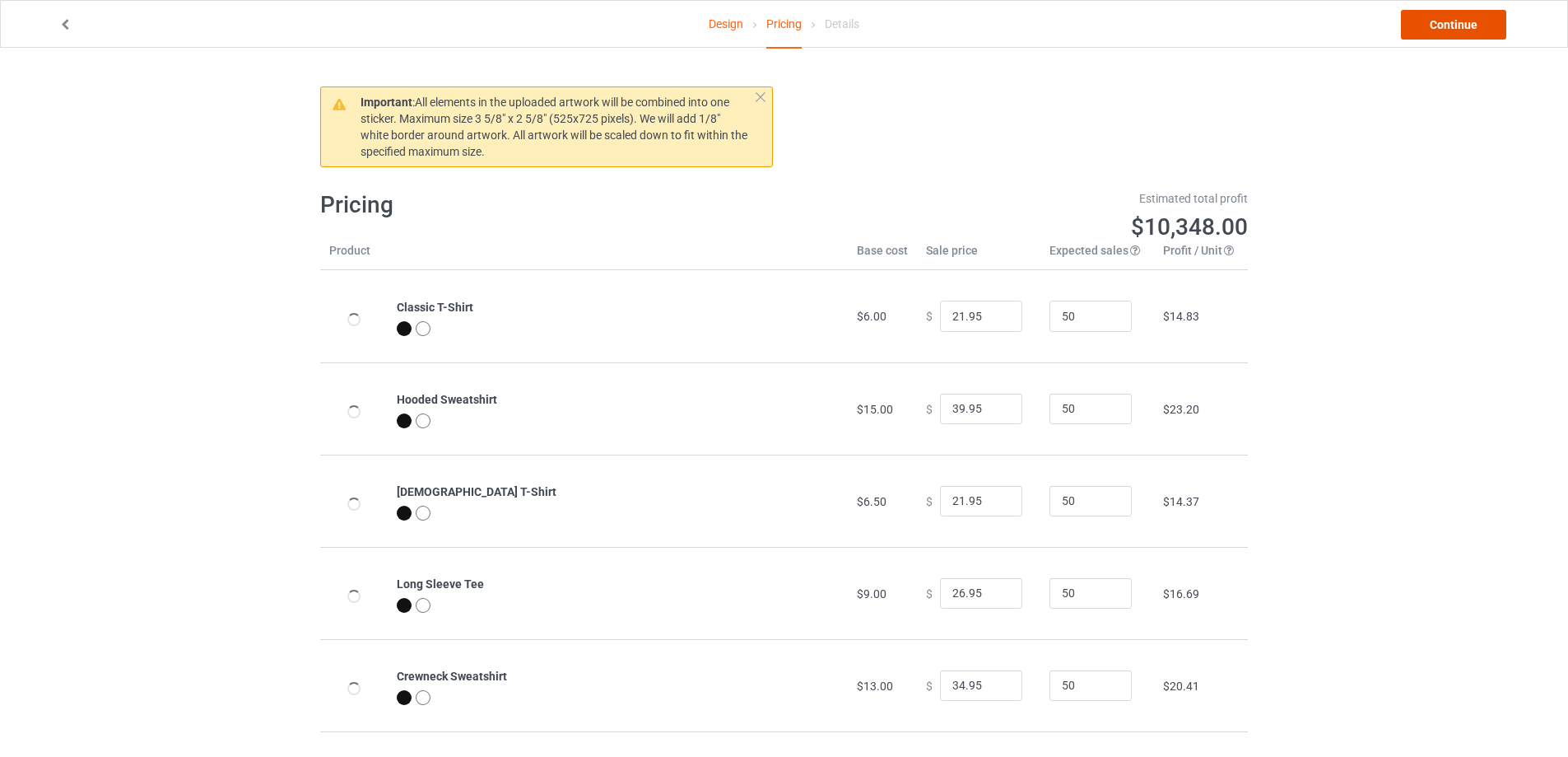
click at [1428, 26] on link "Continue" at bounding box center [1454, 24] width 106 height 30
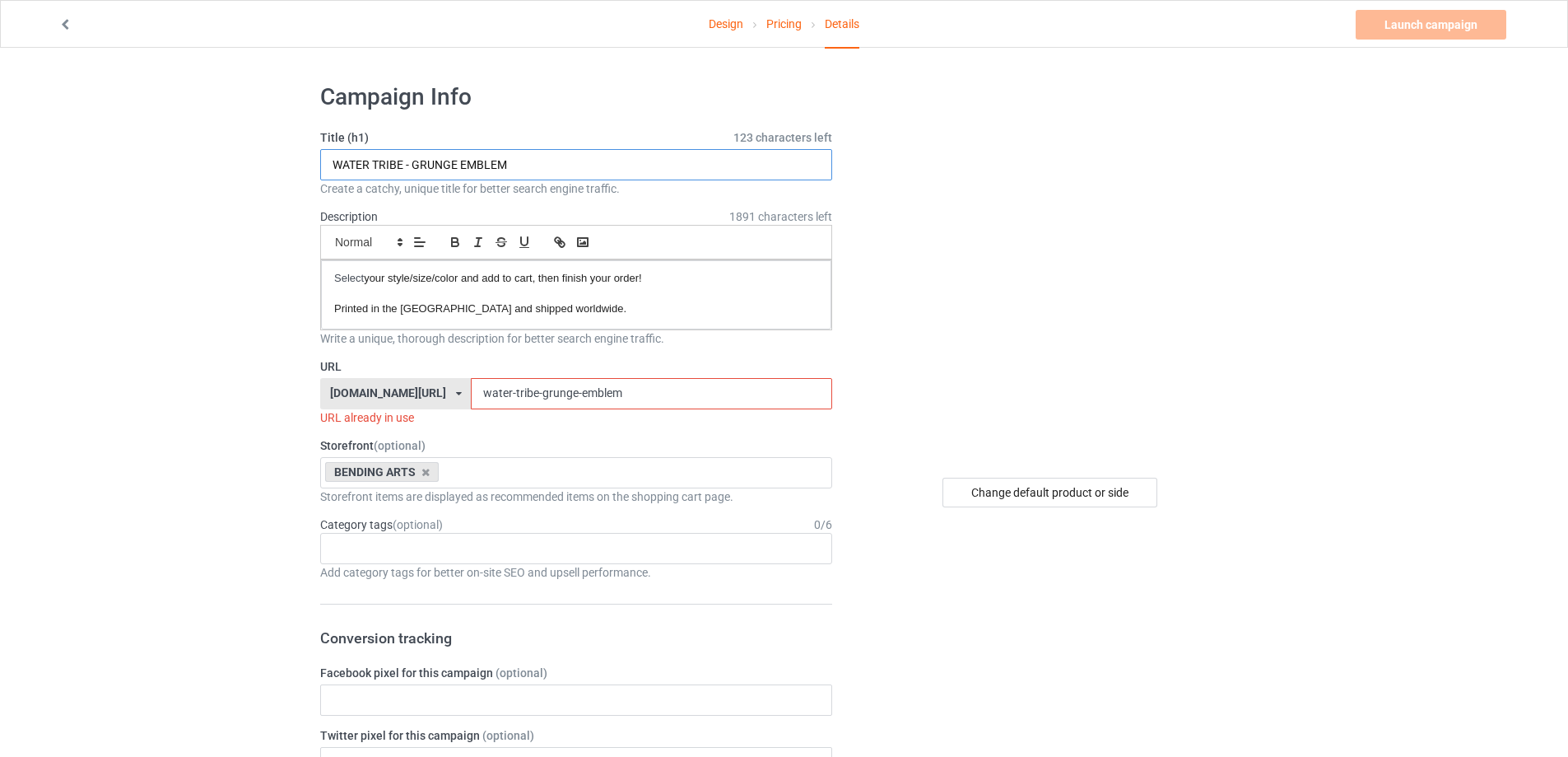
drag, startPoint x: 531, startPoint y: 159, endPoint x: 140, endPoint y: 143, distance: 391.3
paste input "SIGNET CREST"
type input "WATER TRIBE - SIGNET CREST"
drag, startPoint x: 588, startPoint y: 392, endPoint x: 523, endPoint y: 396, distance: 65.1
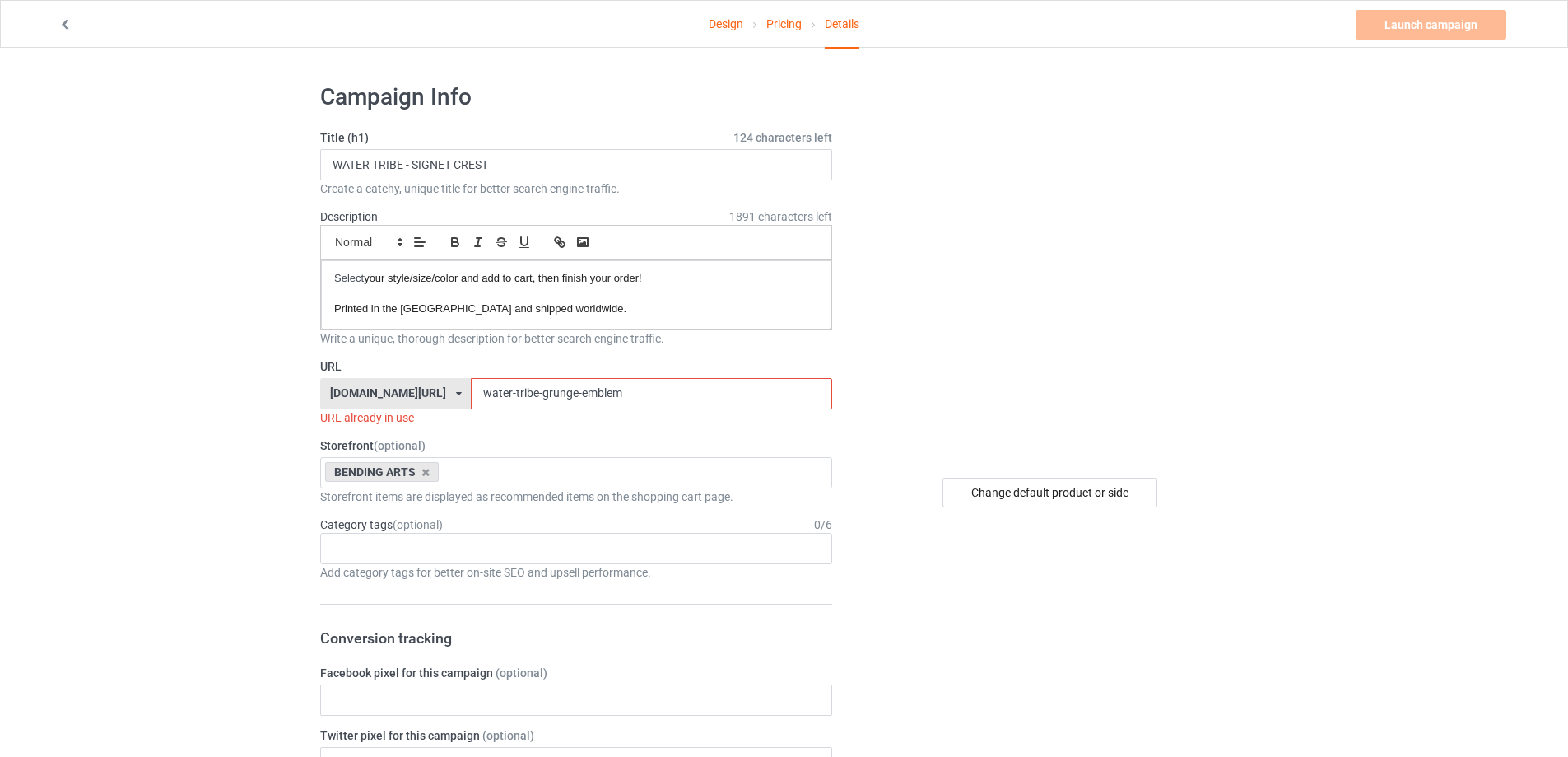
click at [523, 396] on input "water-tribe-grunge-emblem" at bounding box center [650, 393] width 360 height 31
paste input "signet-crest"
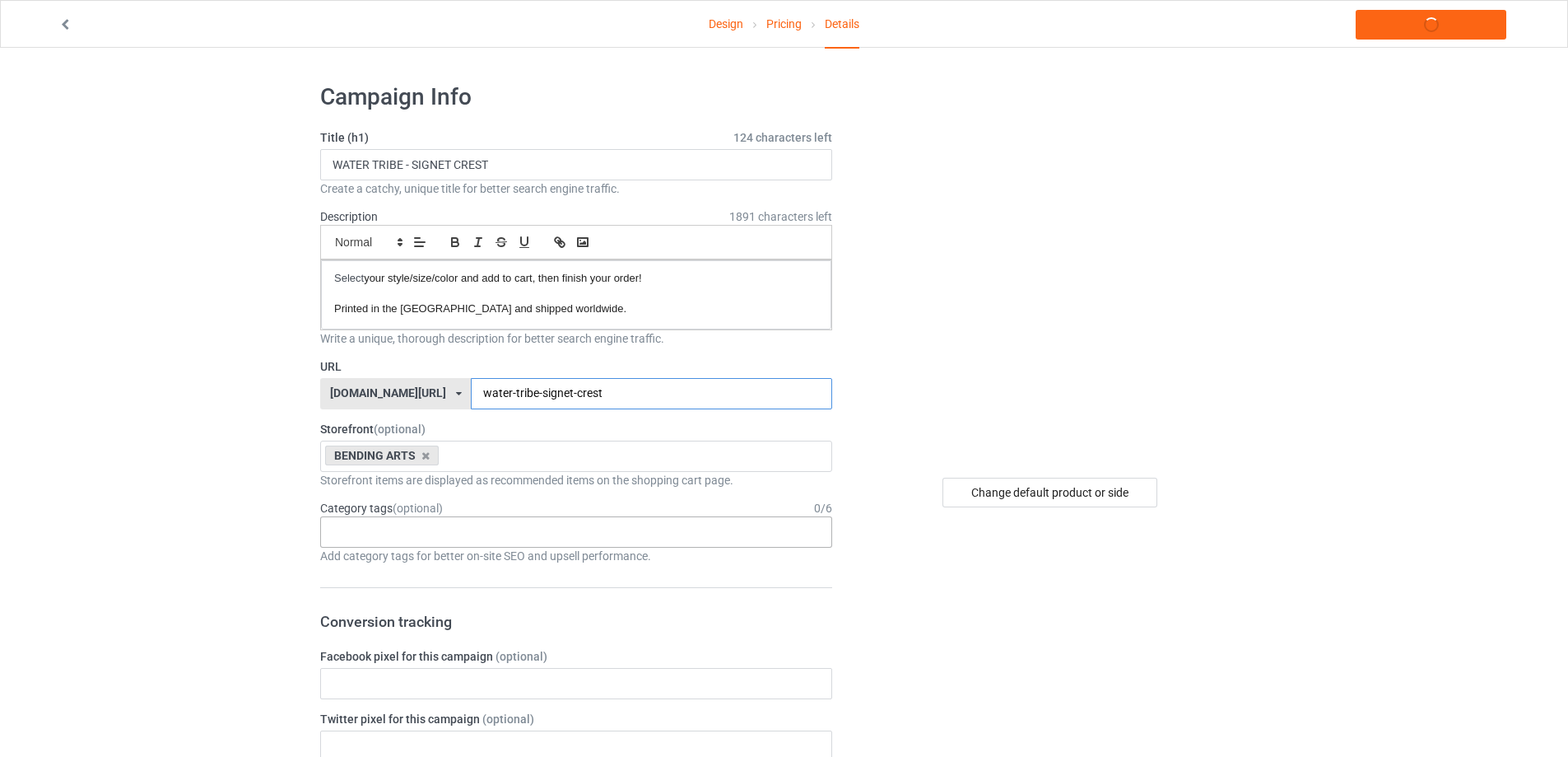
type input "water-tribe-signet-crest"
click at [470, 546] on div "Age > 1-19 > 1 Age > 1-12 Months > 1 Month Age > 1-12 Months Age > 1-19 Age > 1…" at bounding box center [576, 532] width 512 height 31
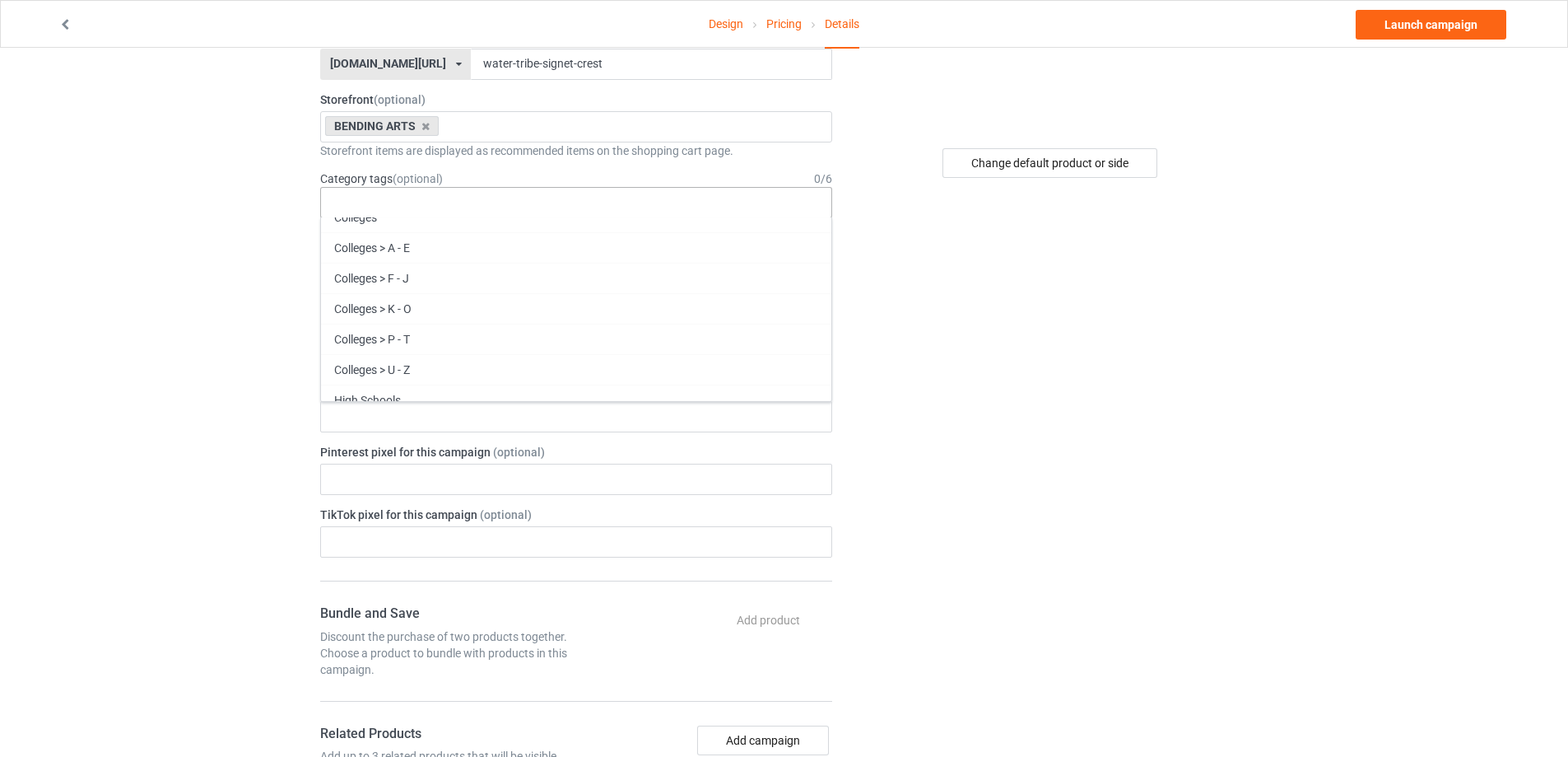
scroll to position [70776, 0]
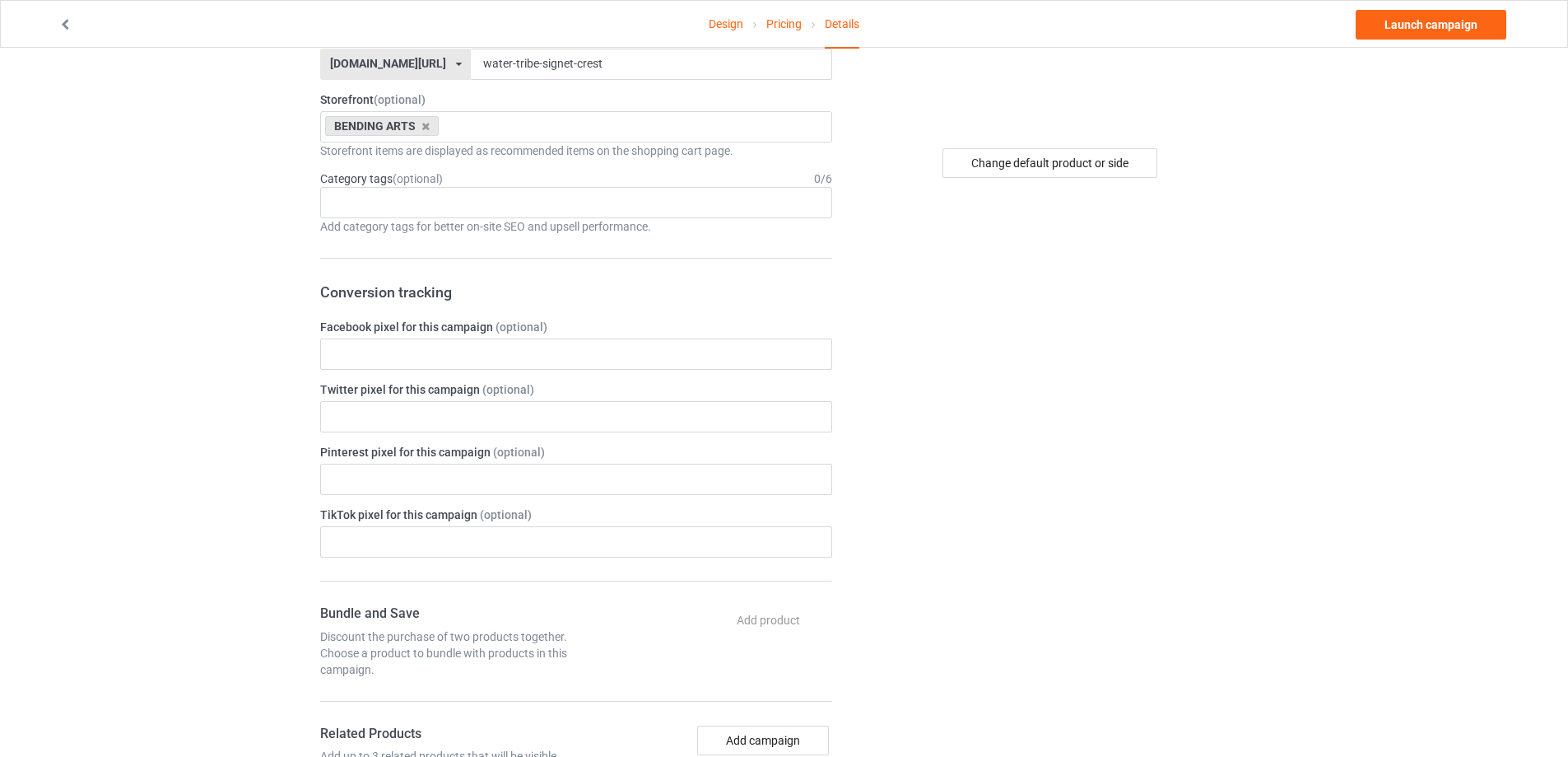
click at [992, 328] on div "Change default product or side" at bounding box center [1051, 572] width 416 height 1661
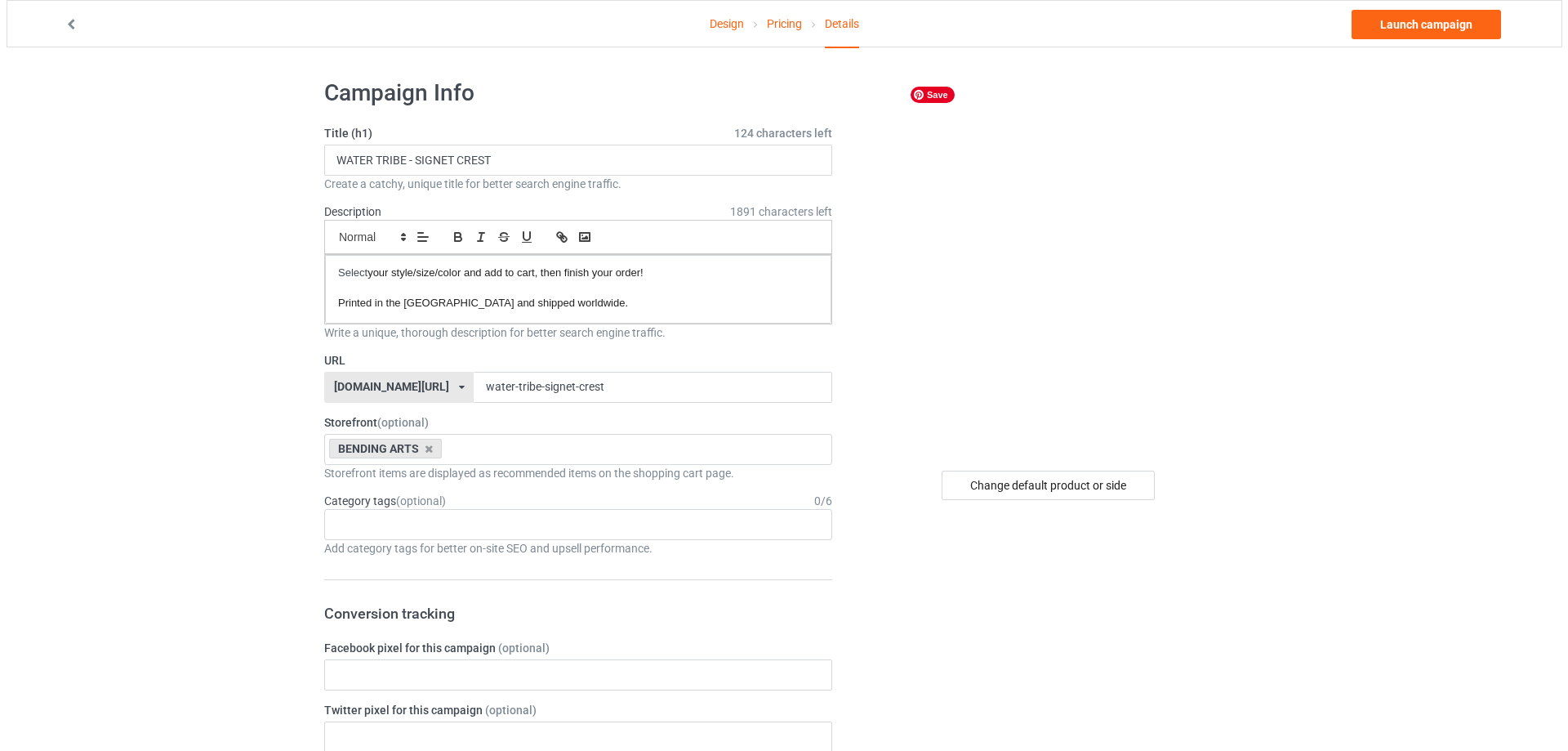
scroll to position [0, 0]
click at [1427, 27] on link "Launch campaign" at bounding box center [1419, 24] width 149 height 29
